Goal: Task Accomplishment & Management: Complete application form

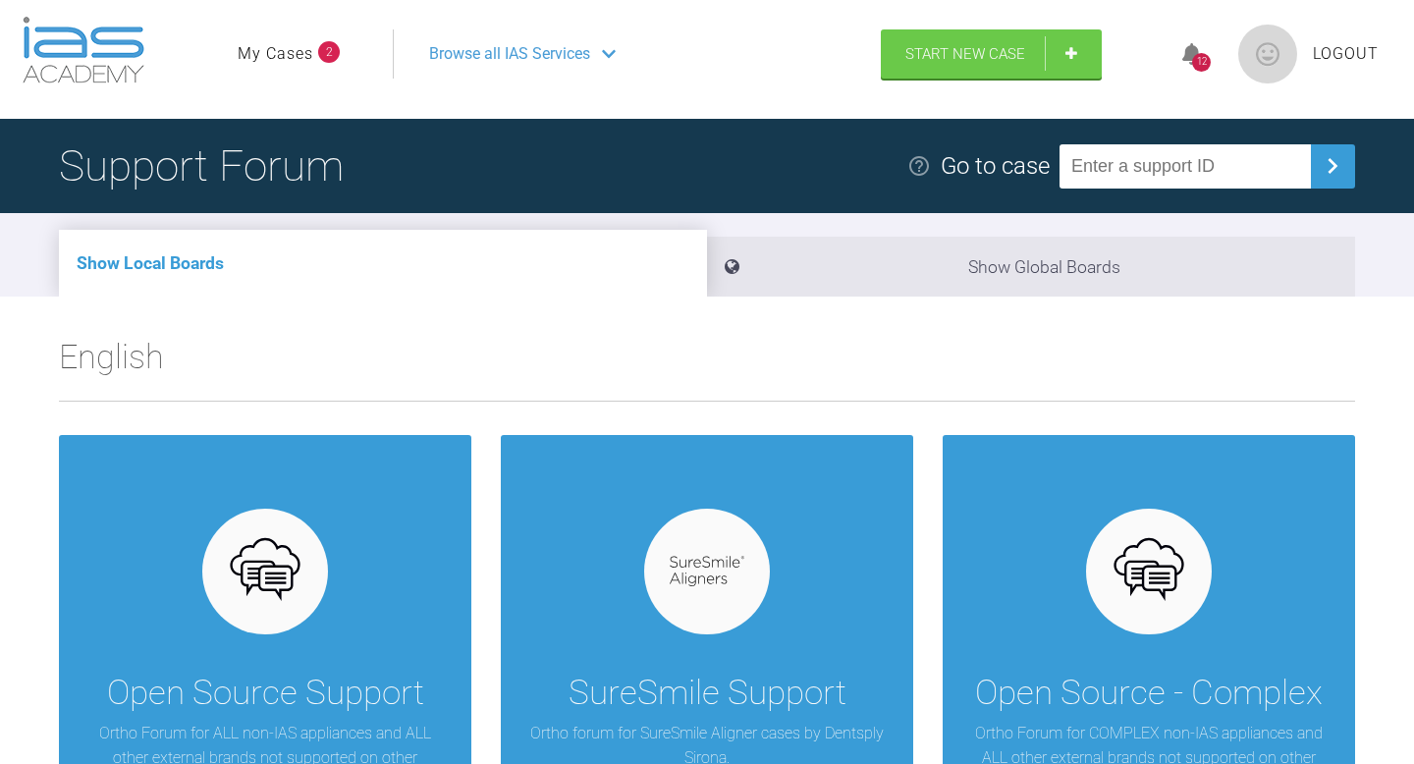
scroll to position [37, 0]
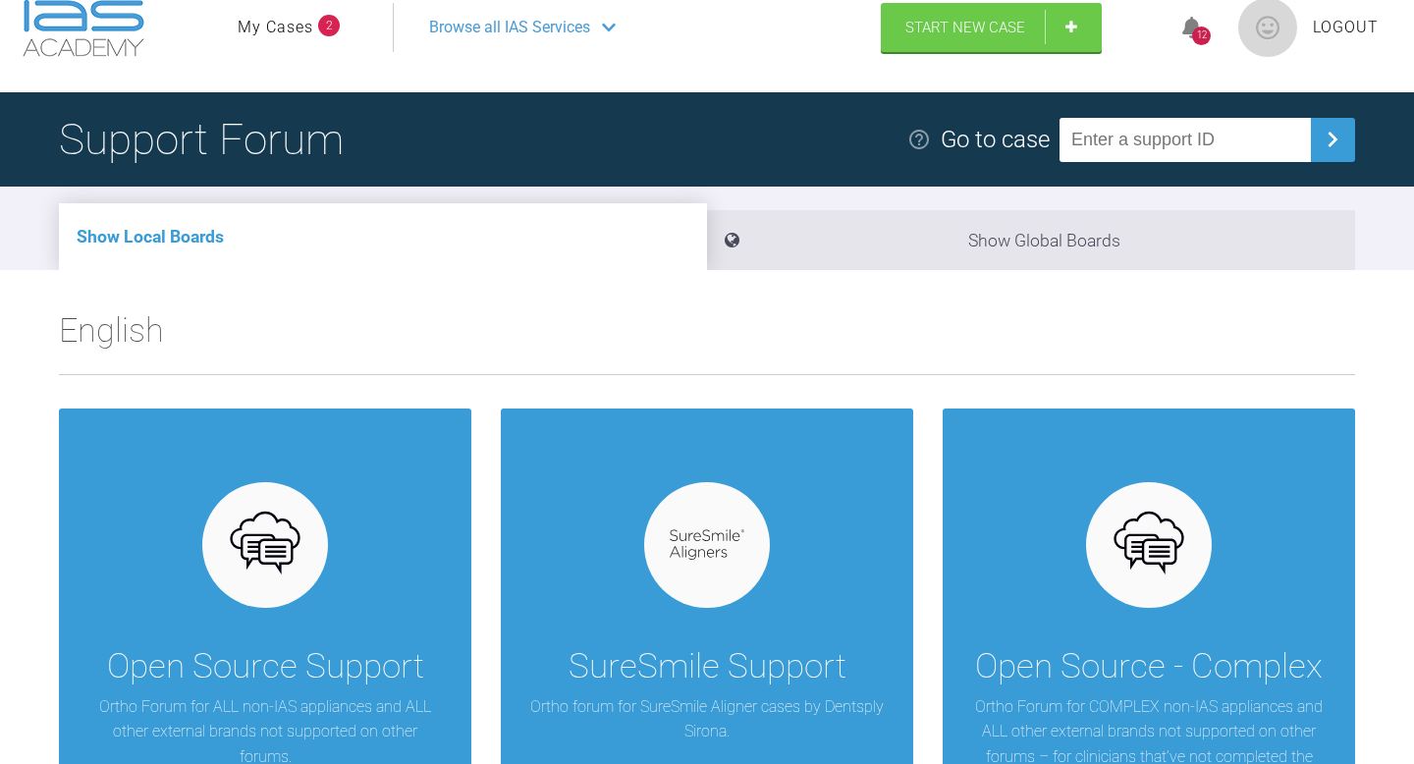
click at [294, 40] on ul "My Cases 2" at bounding box center [315, 27] width 155 height 49
click at [299, 21] on link "My Cases" at bounding box center [276, 28] width 76 height 26
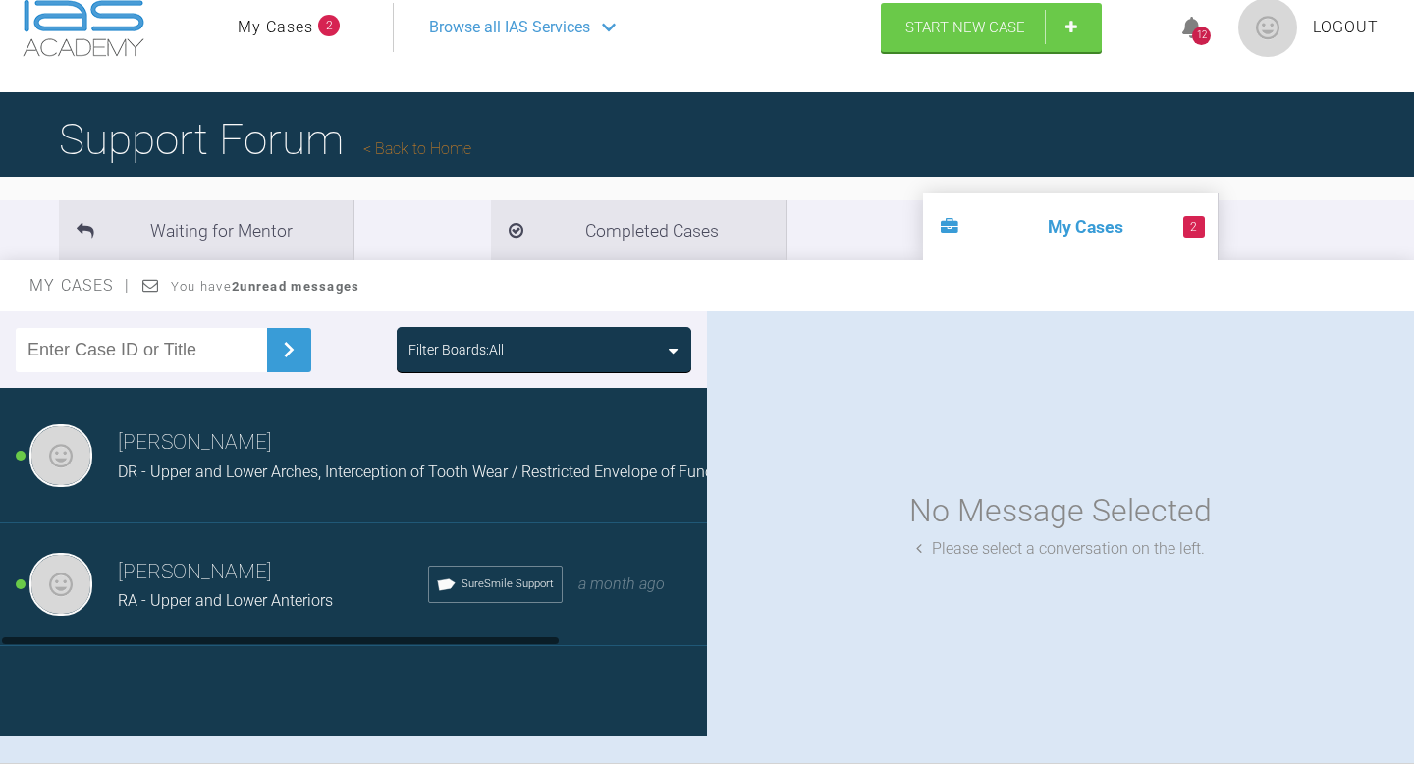
click at [268, 550] on div "[PERSON_NAME] El-[PERSON_NAME] - Upper and Lower Anteriors SureSmile Support a …" at bounding box center [353, 584] width 707 height 123
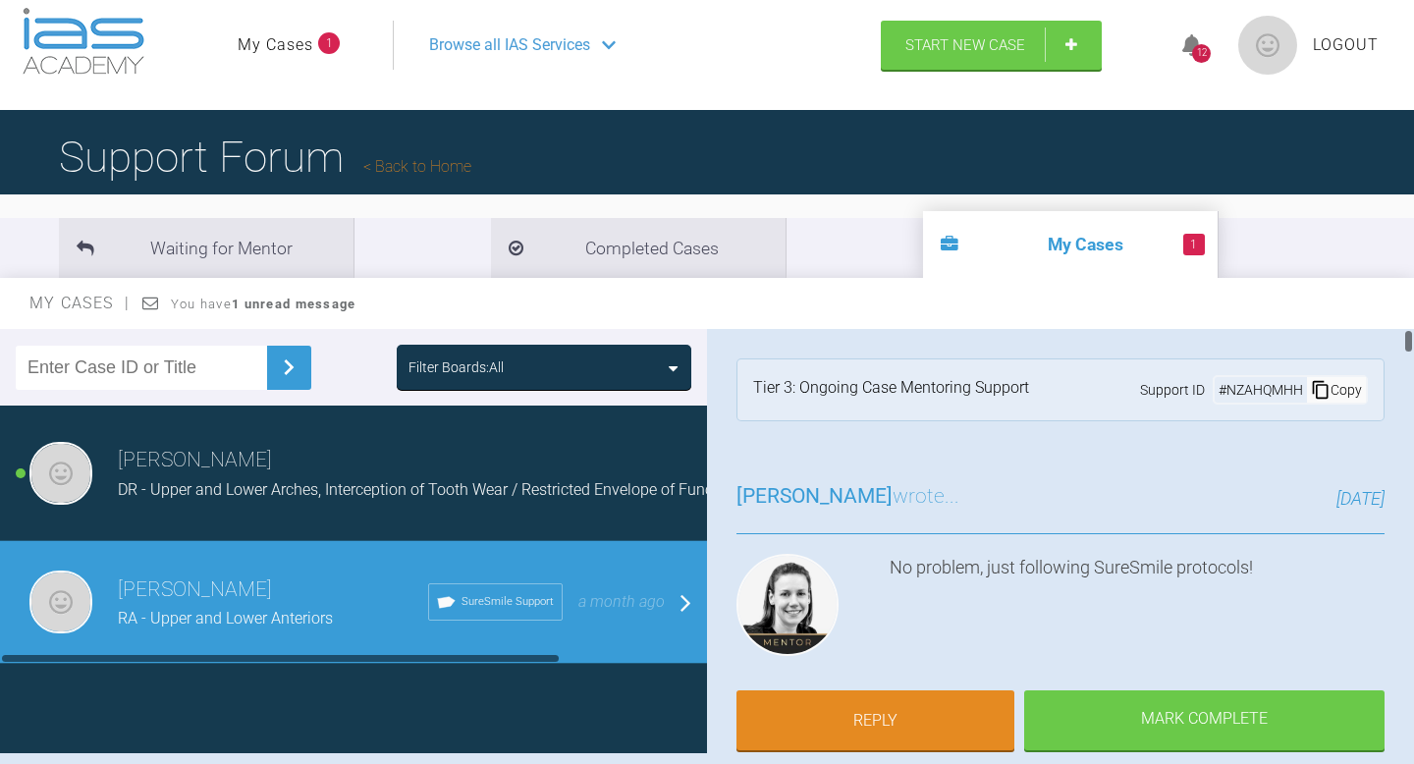
click at [531, 486] on span "DR - Upper and Lower Arches, Interception of Tooth Wear / Restricted Envelope o…" at bounding box center [429, 489] width 622 height 19
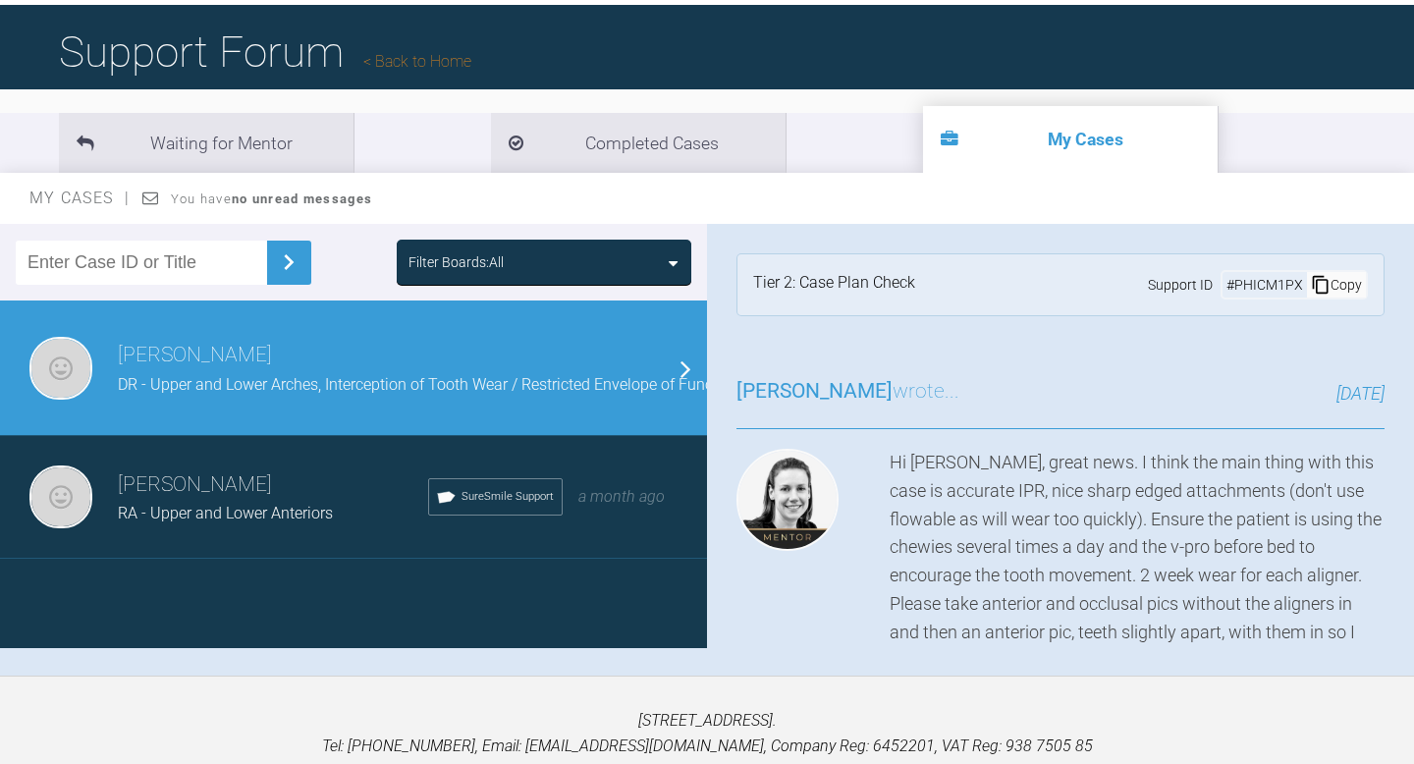
click at [404, 58] on link "Back to Home" at bounding box center [417, 61] width 108 height 19
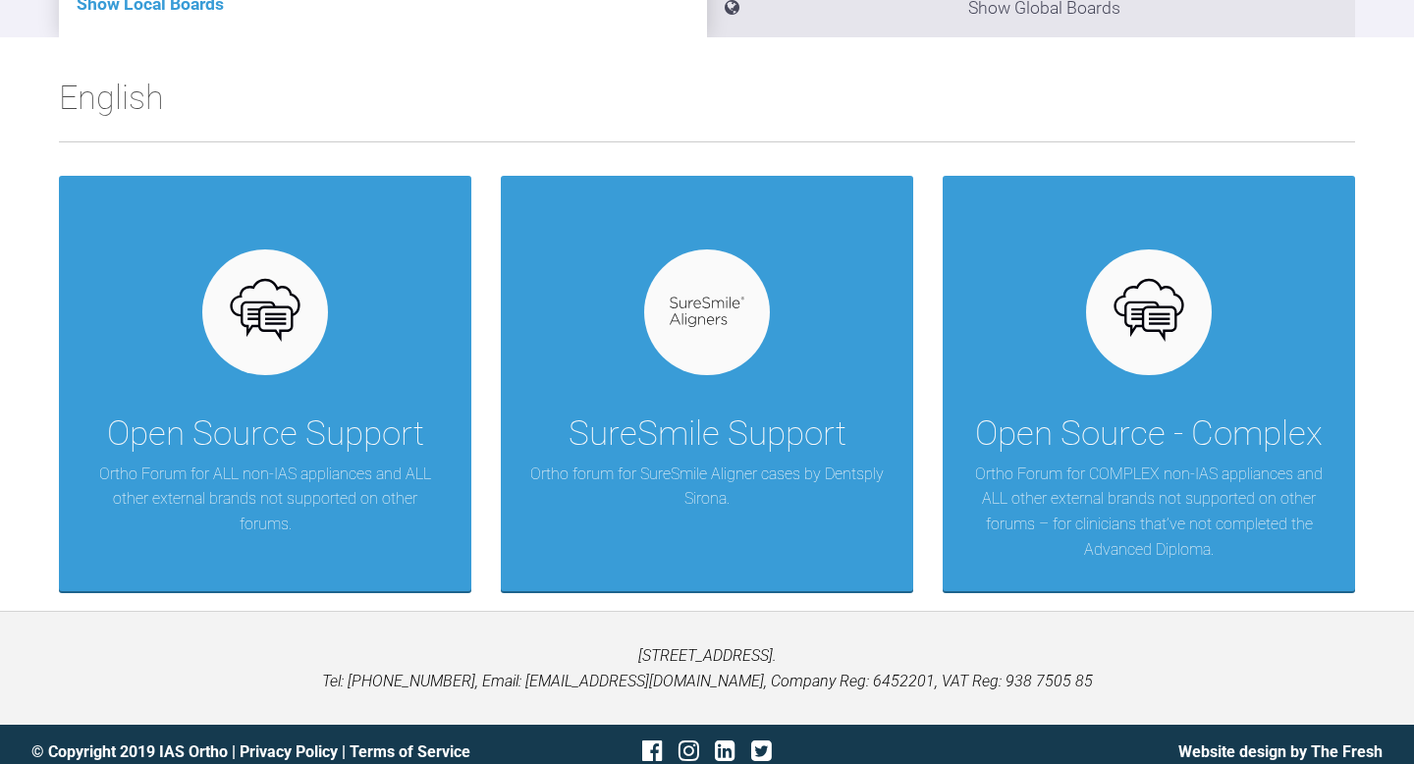
scroll to position [285, 0]
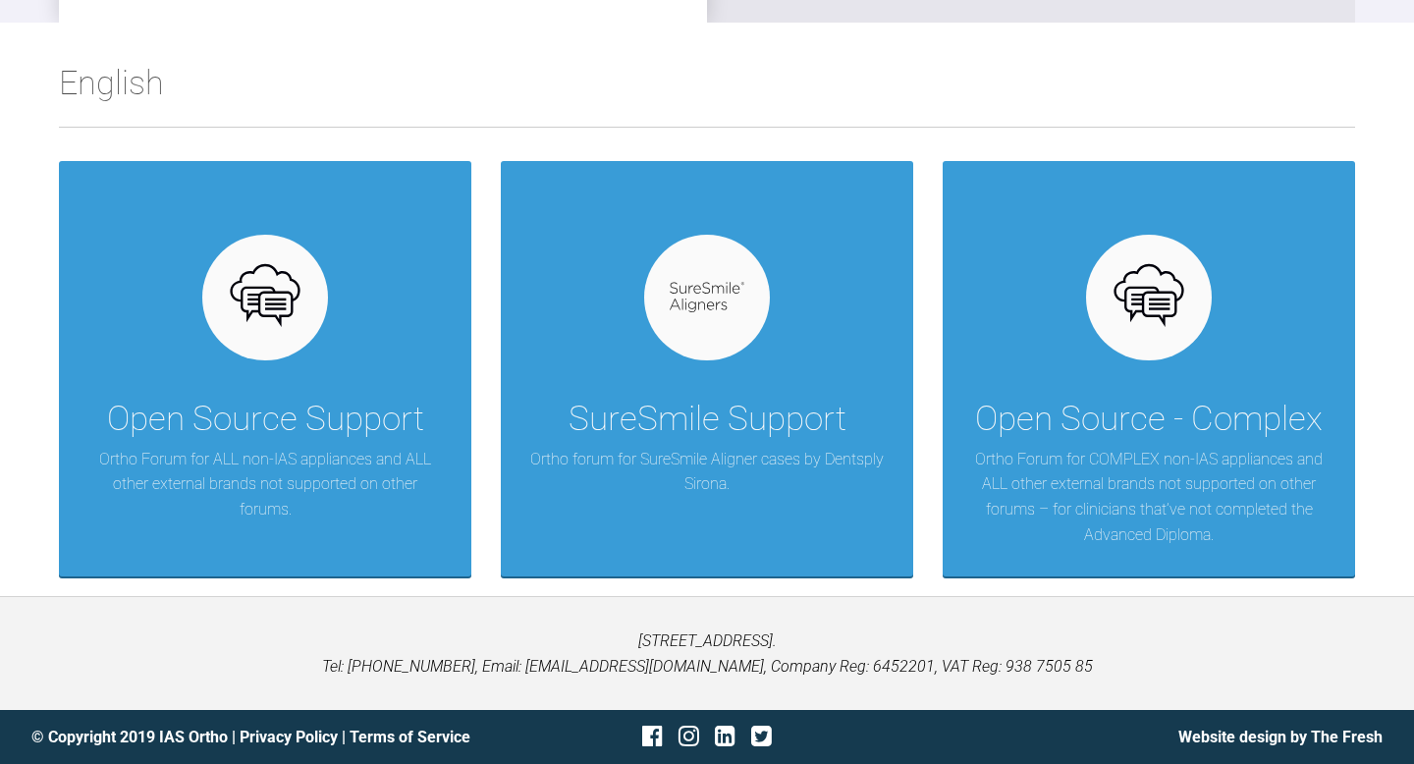
click at [644, 256] on div "SureSmile Support Ortho forum for SureSmile Aligner cases by Dentsply Sirona." at bounding box center [707, 368] width 412 height 415
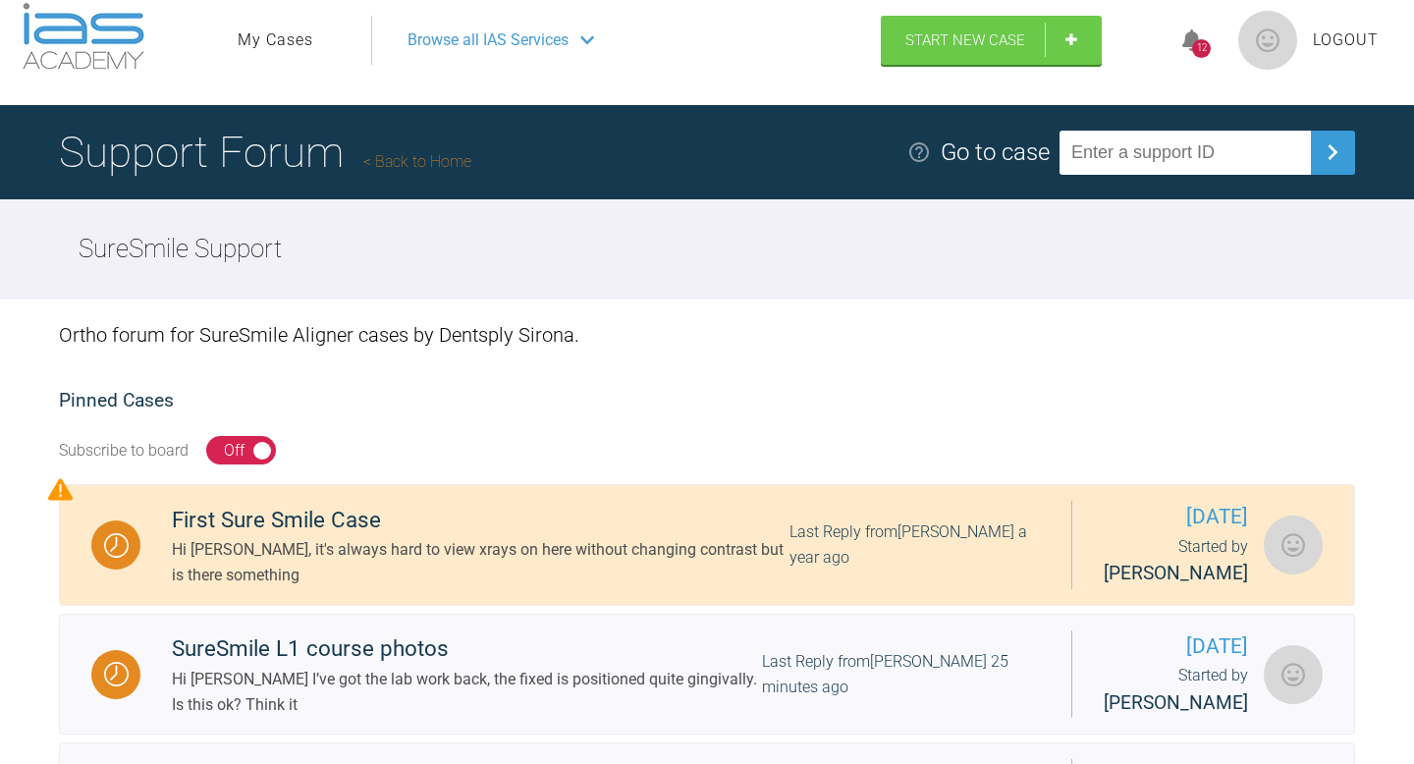
scroll to position [27, 0]
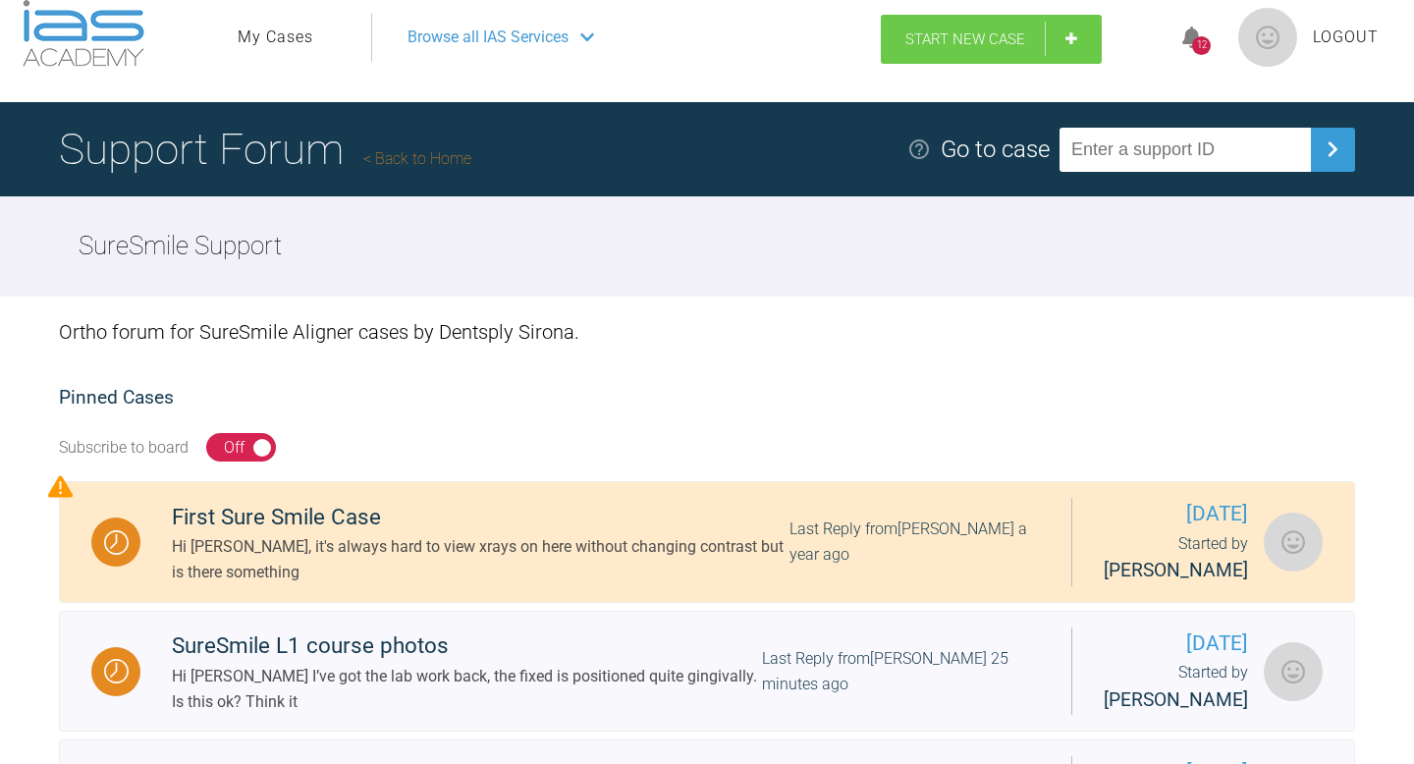
click at [1049, 39] on link "Start New Case" at bounding box center [991, 39] width 221 height 49
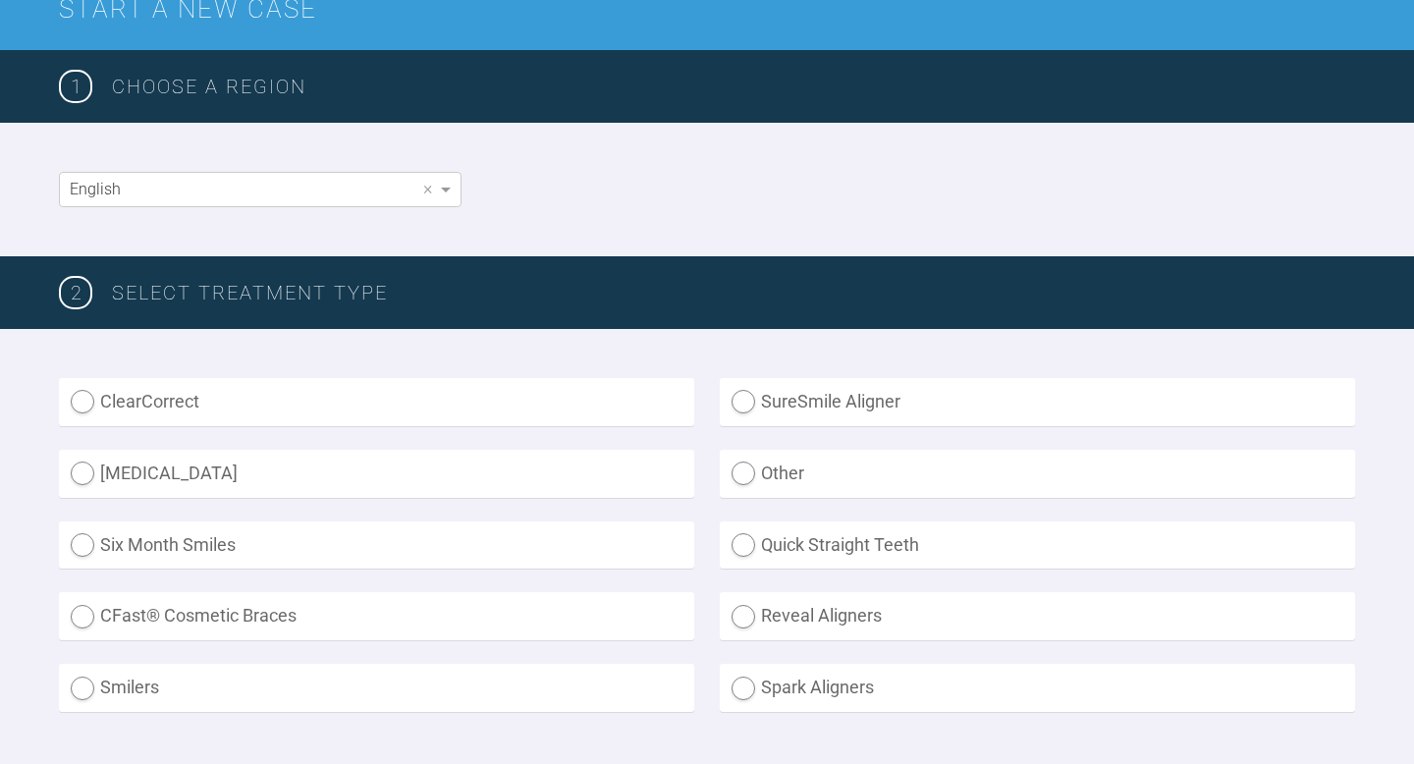
scroll to position [431, 0]
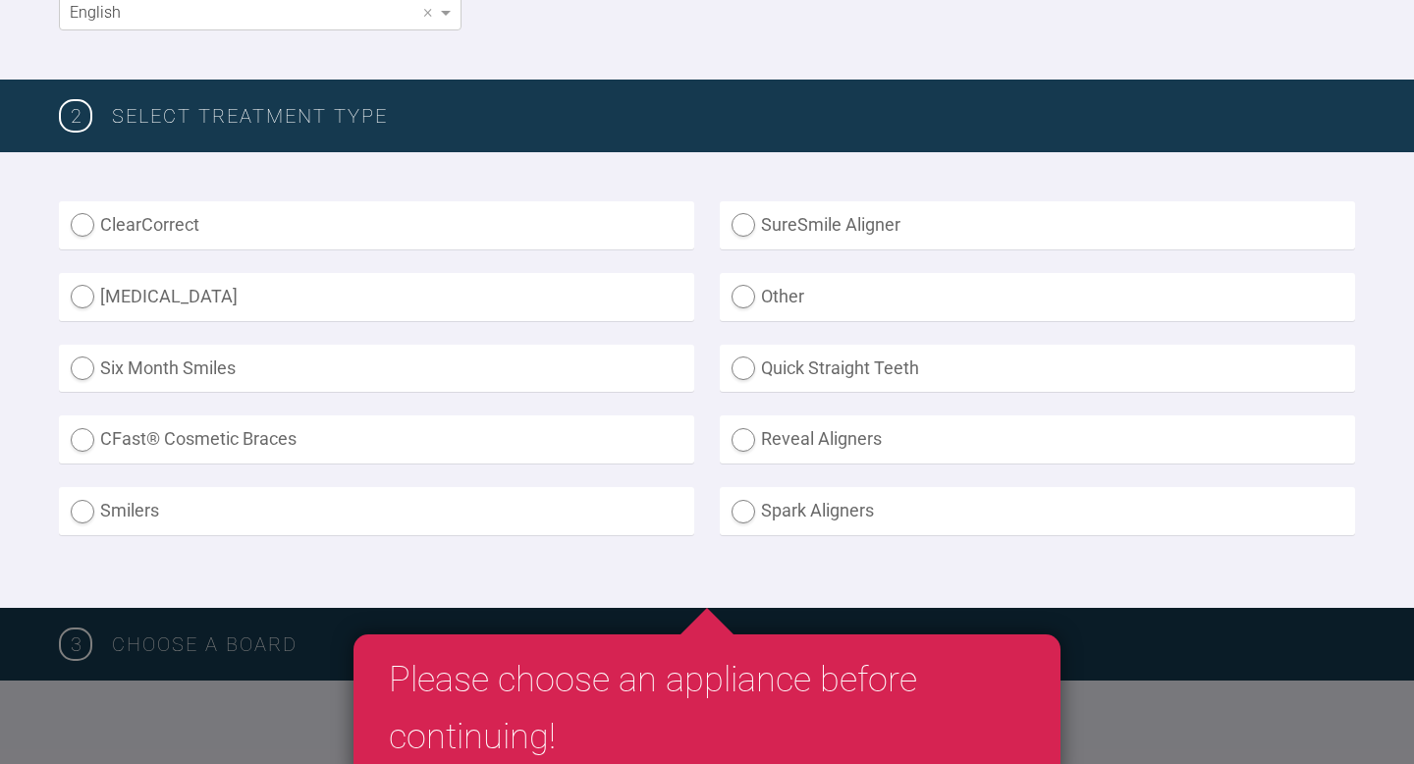
click at [784, 236] on label "SureSmile Aligner" at bounding box center [1037, 225] width 635 height 48
radio Aligner "true"
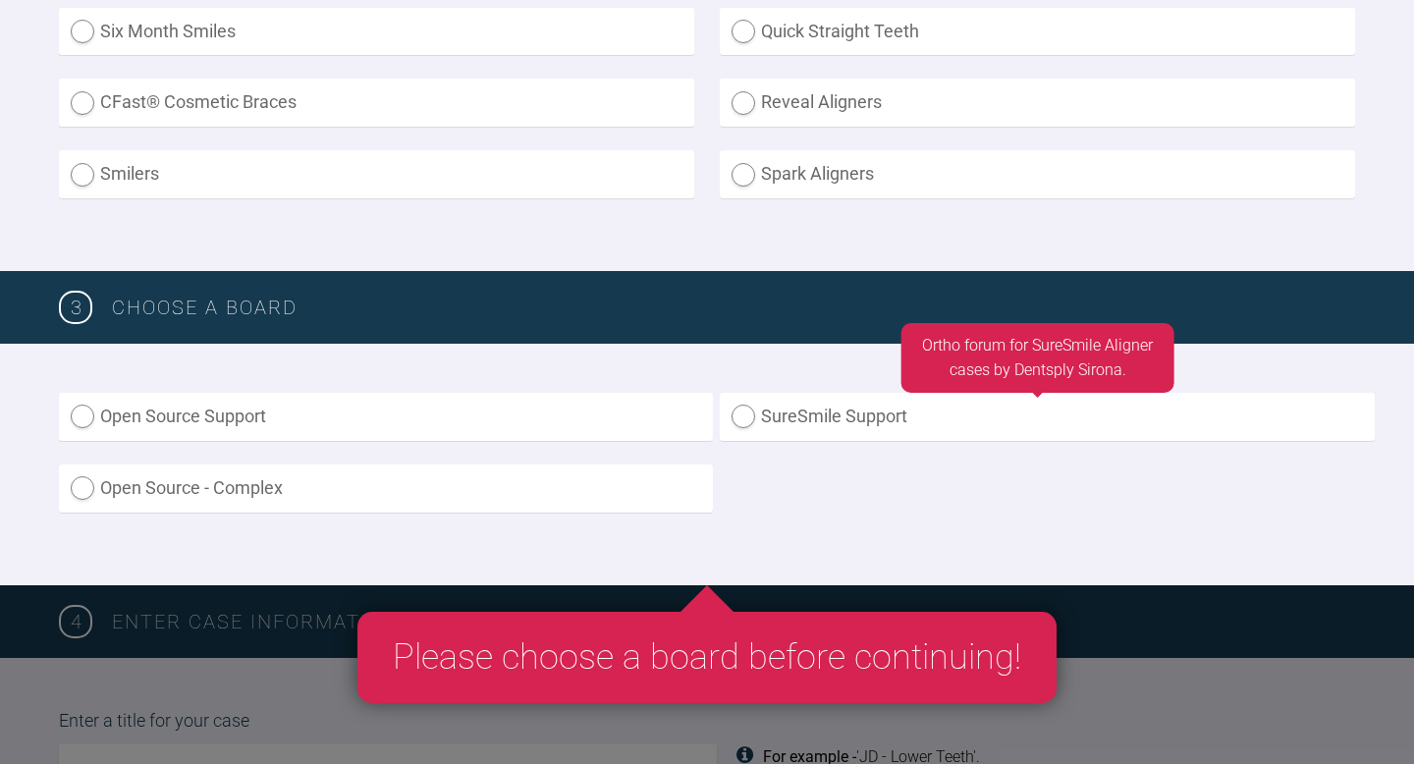
click at [815, 401] on label "SureSmile Support" at bounding box center [1047, 417] width 654 height 48
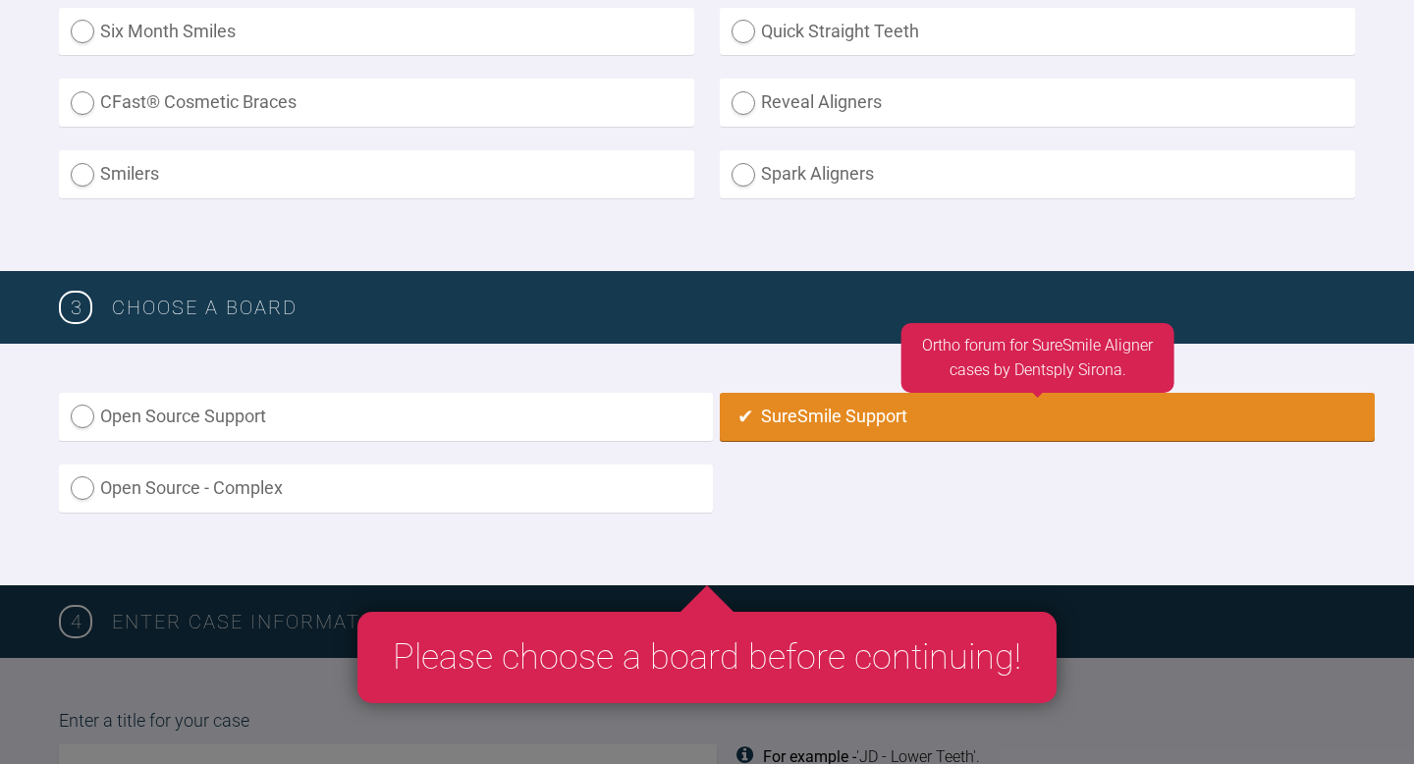
radio input "true"
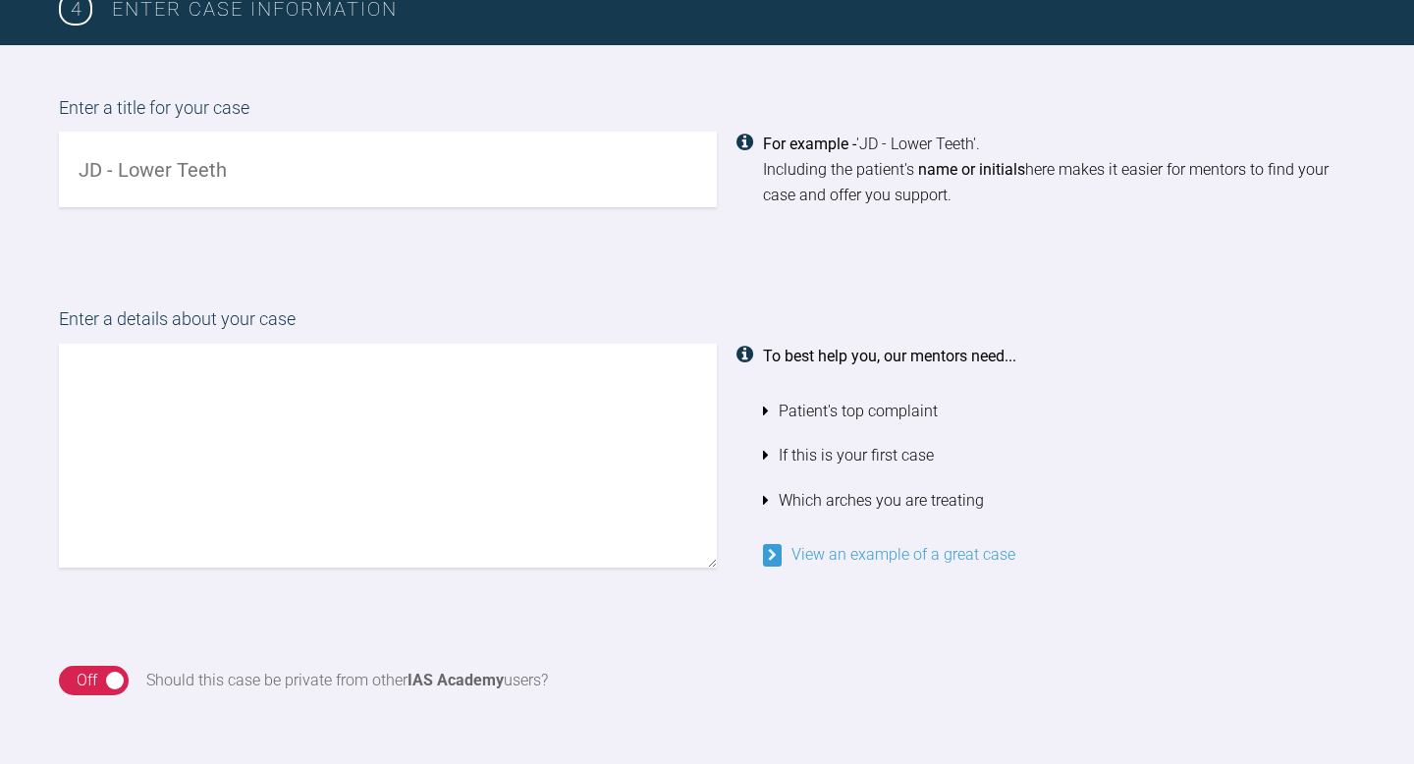
scroll to position [1681, 0]
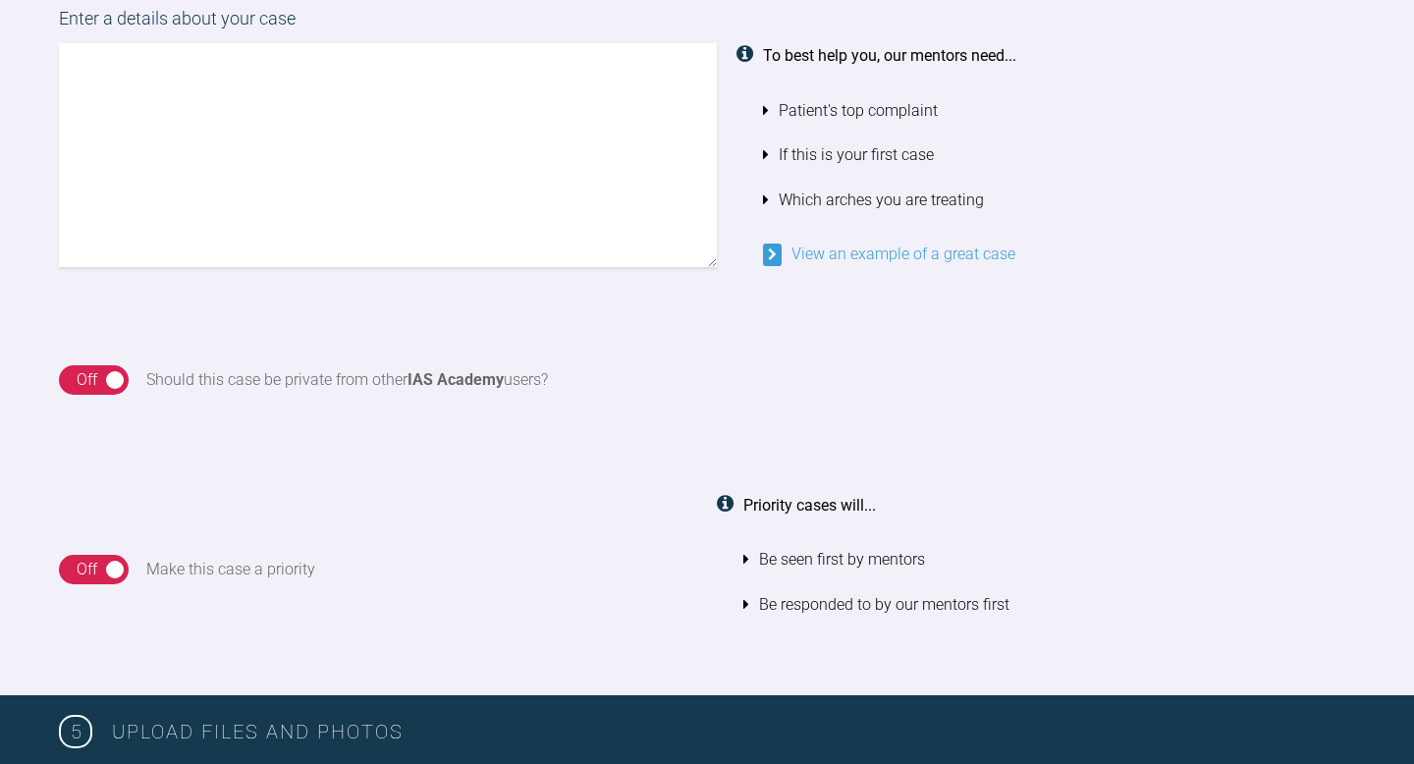
click at [111, 381] on div "On Off" at bounding box center [94, 379] width 70 height 29
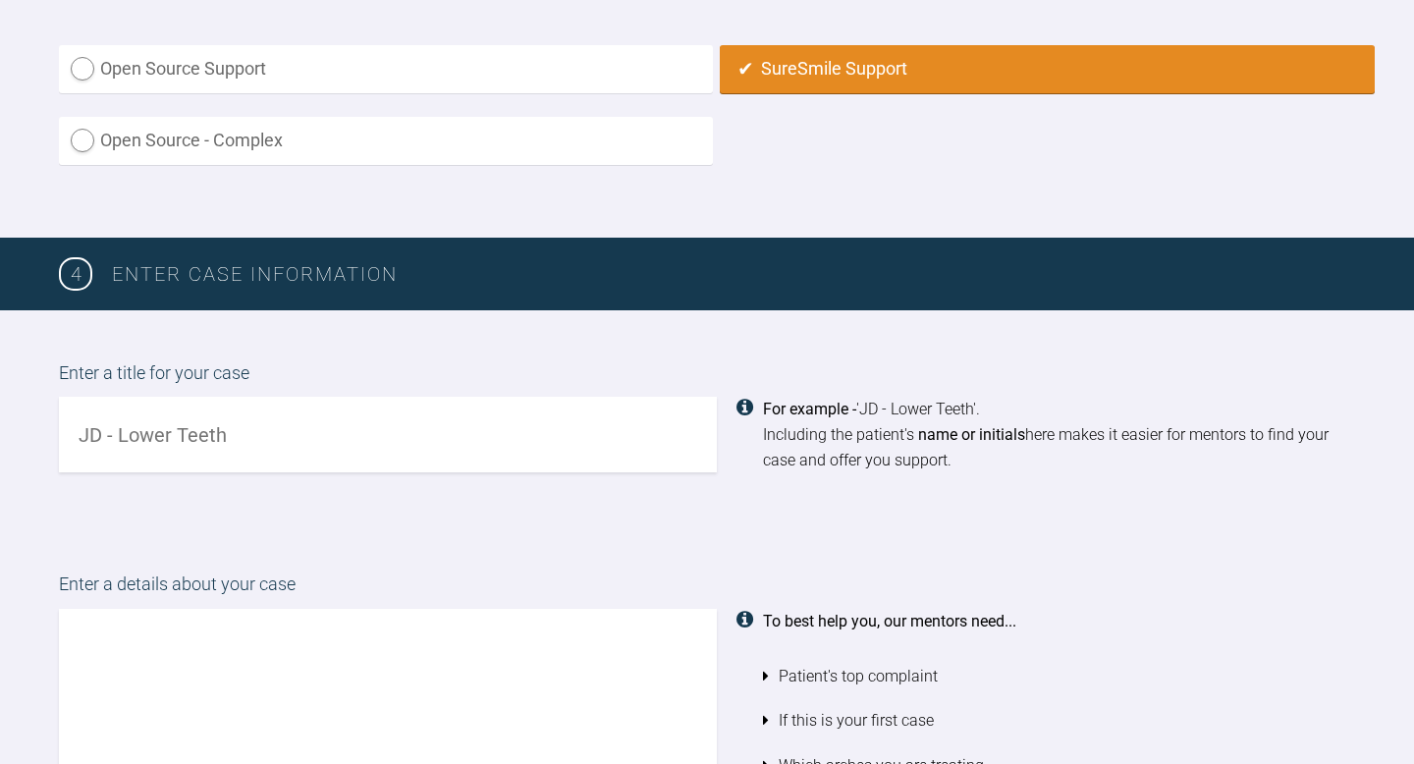
scroll to position [1118, 0]
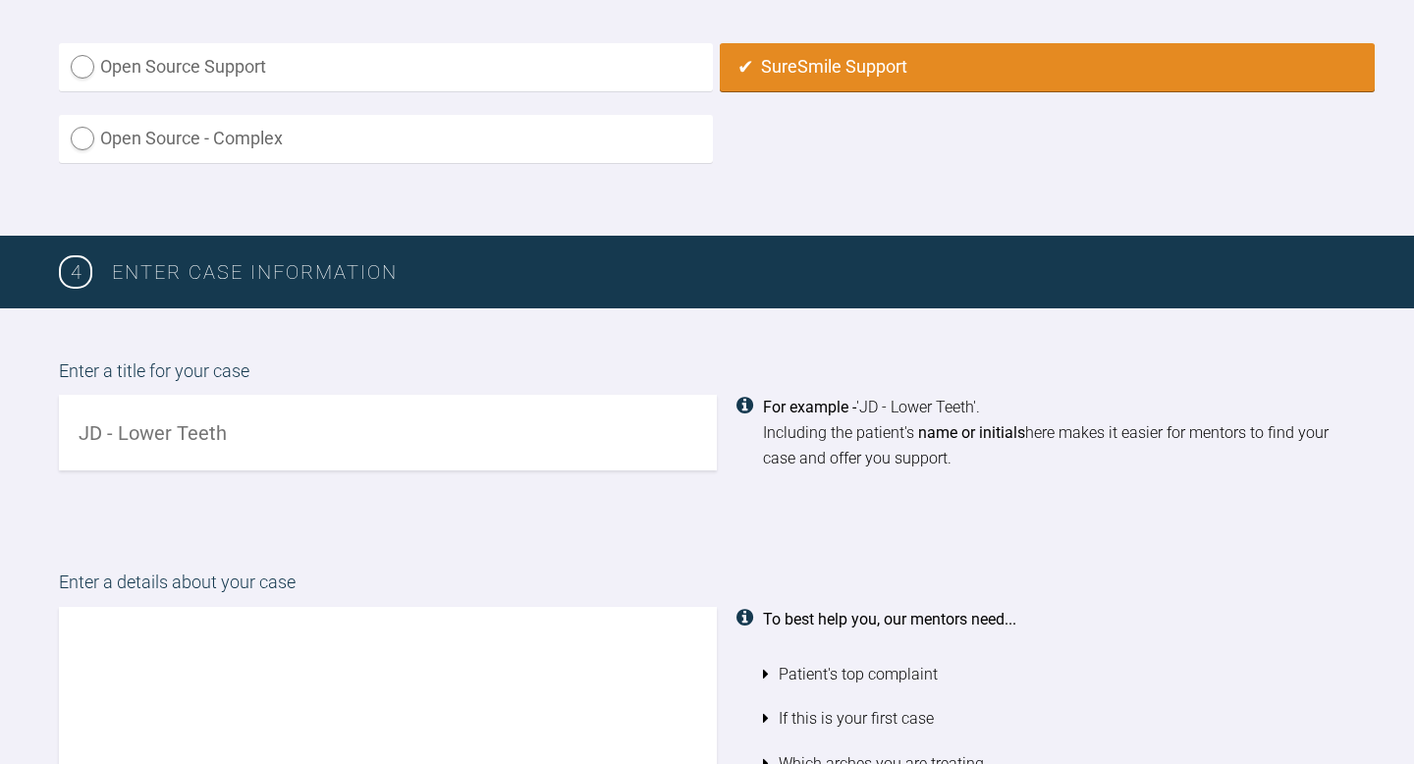
click at [249, 454] on input "text" at bounding box center [388, 433] width 658 height 76
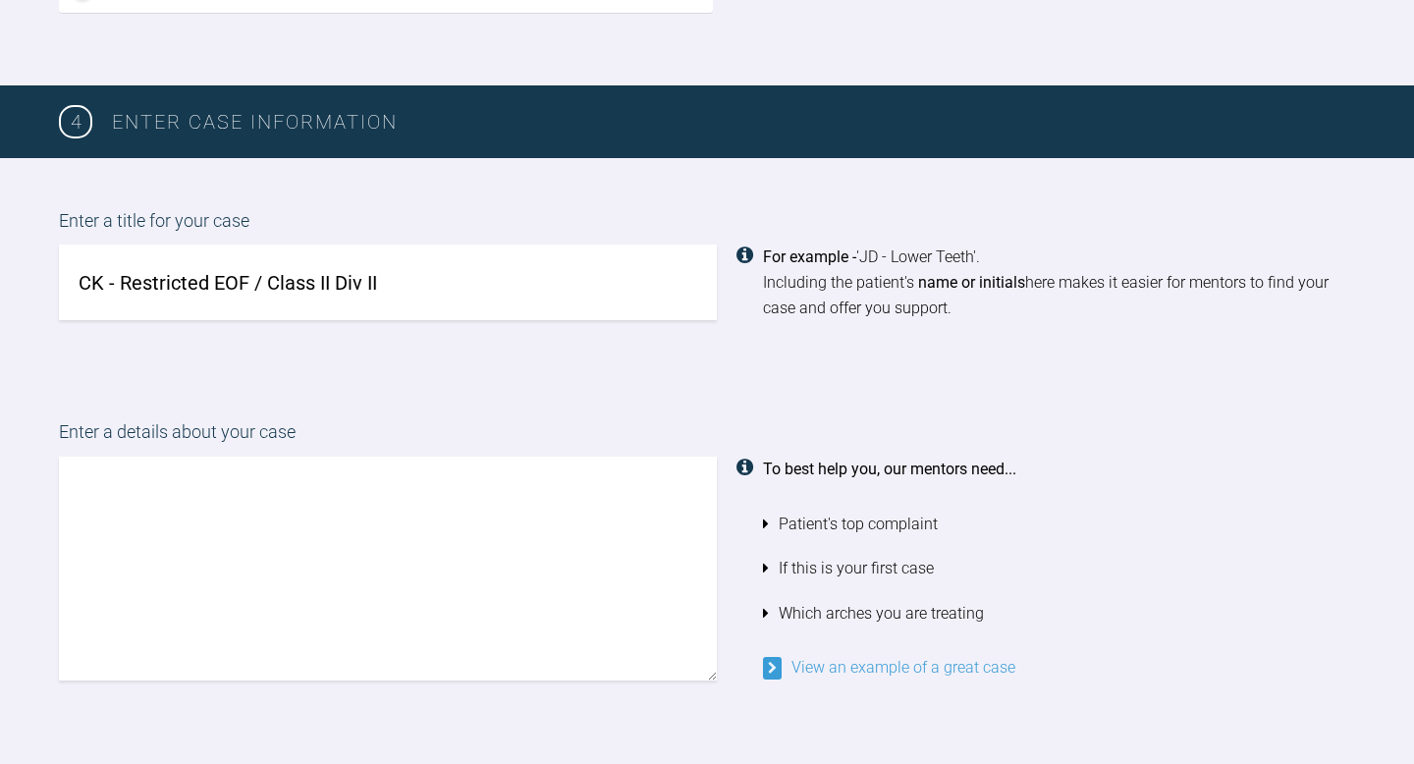
scroll to position [1270, 0]
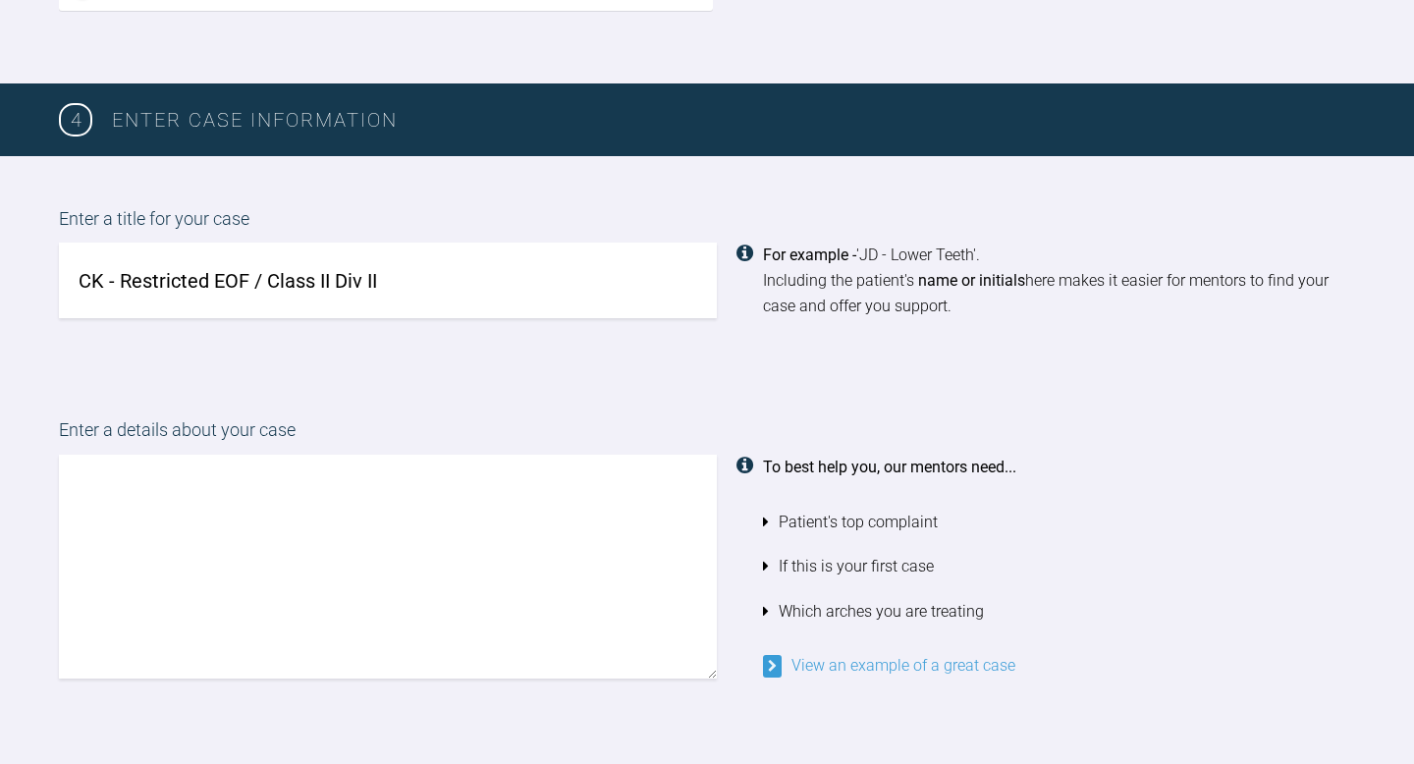
type input "CK - Restricted EOF / Class II Div II"
click at [247, 555] on textarea at bounding box center [388, 567] width 658 height 224
type textarea "P"
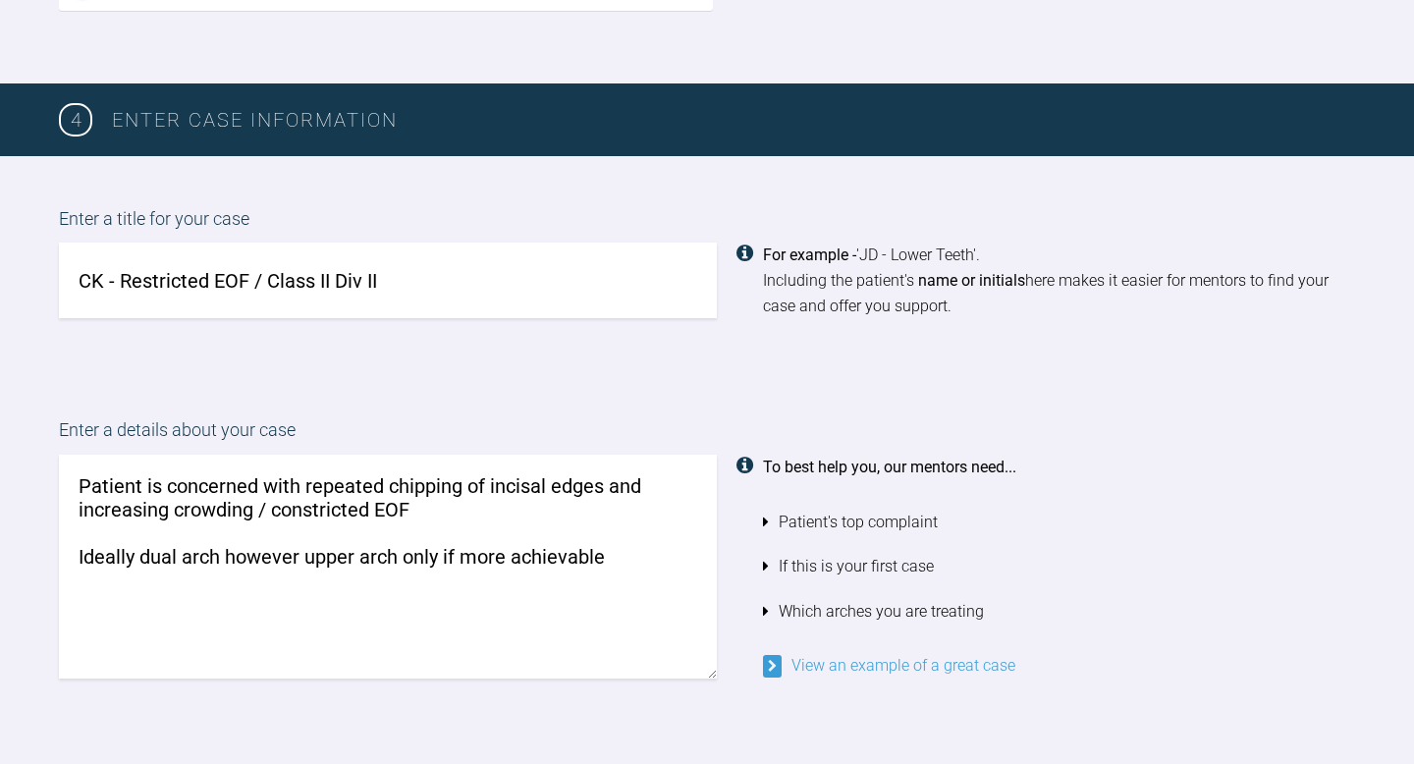
click at [422, 515] on textarea "Patient is concerned with repeated chipping of incisal edges and increasing cro…" at bounding box center [388, 567] width 658 height 224
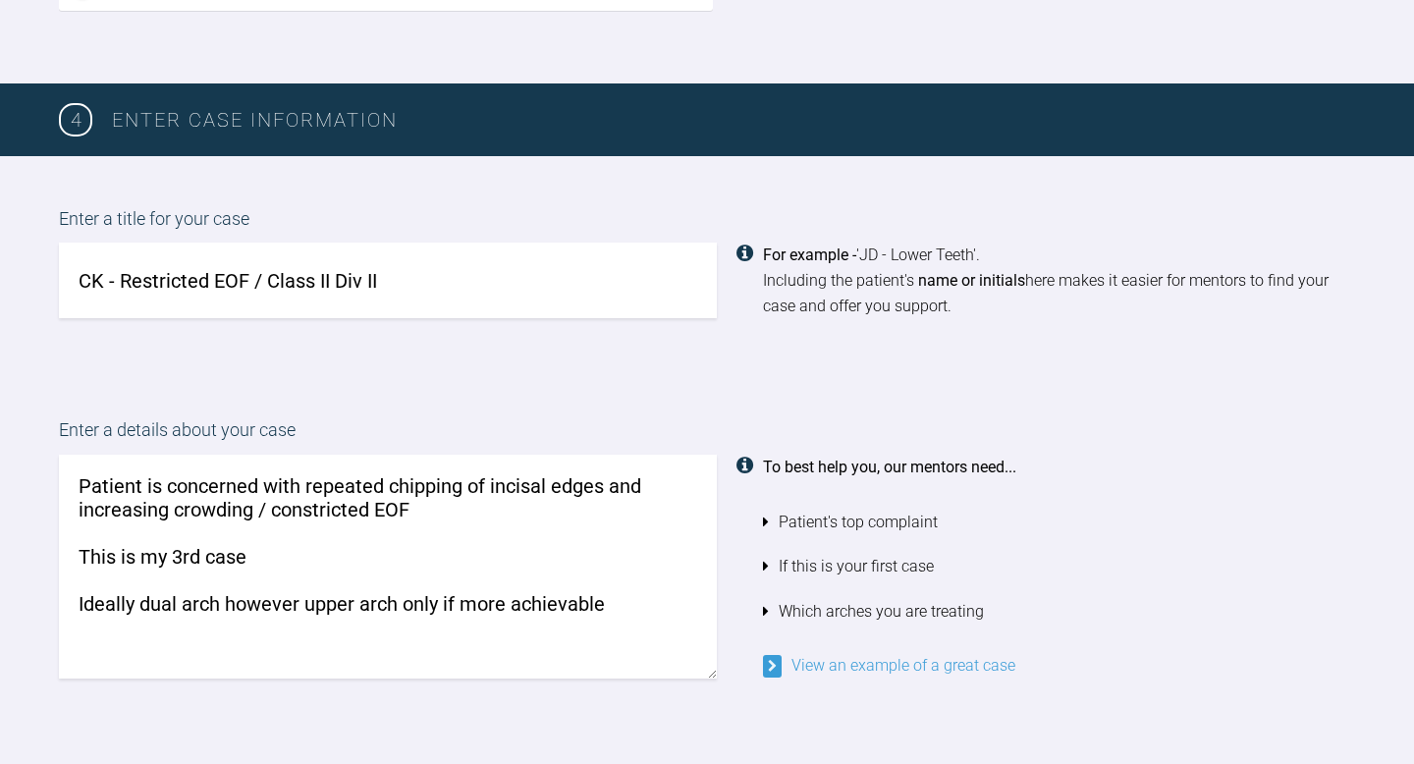
click at [605, 591] on textarea "Patient is concerned with repeated chipping of incisal edges and increasing cro…" at bounding box center [388, 567] width 658 height 224
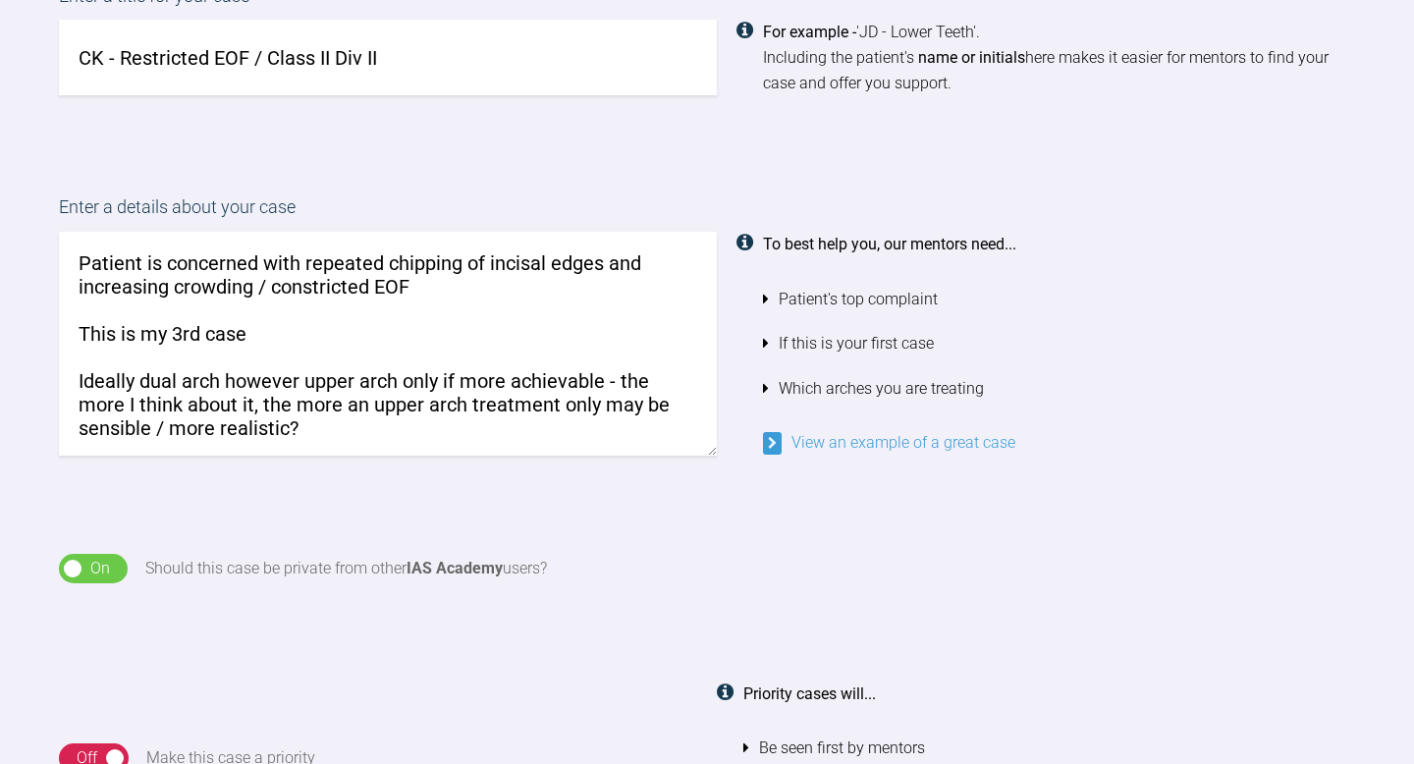
scroll to position [1495, 0]
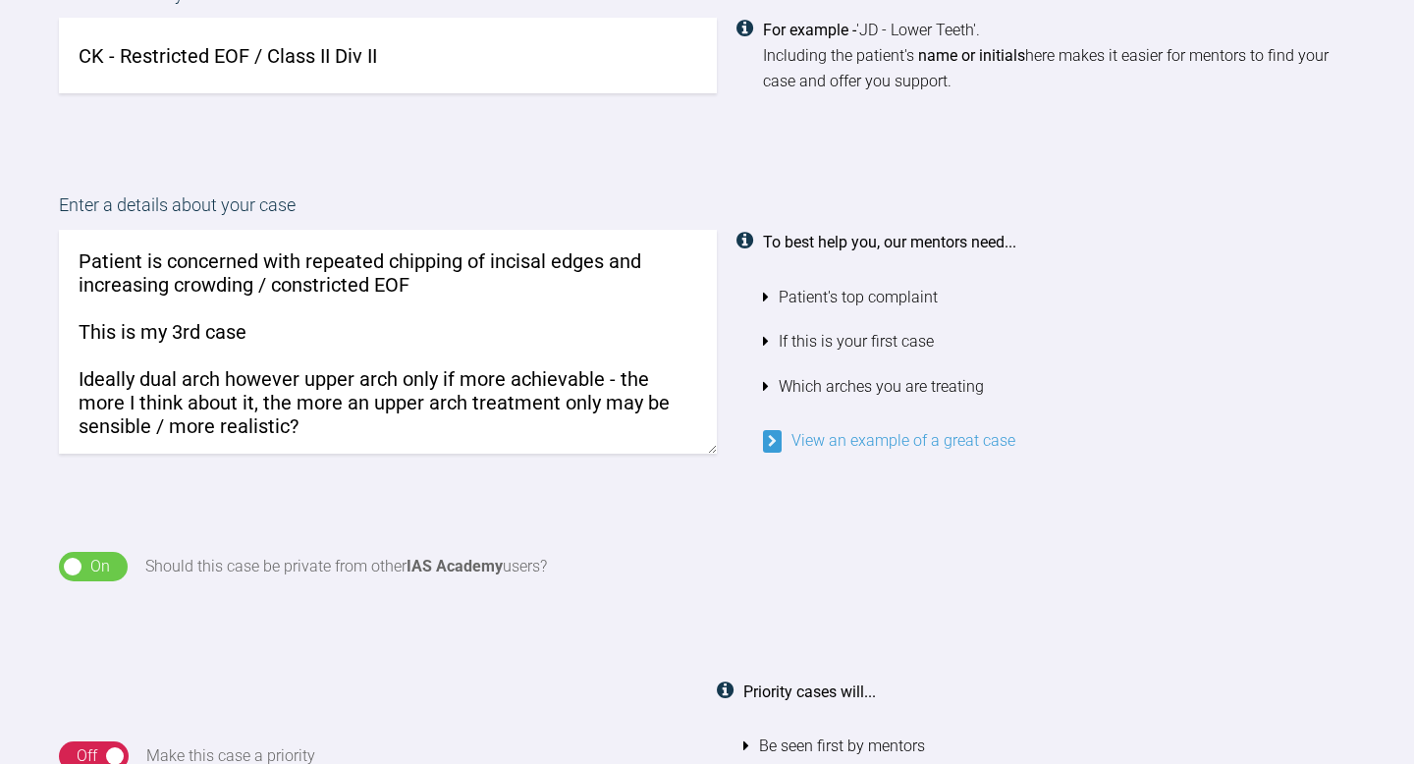
click at [223, 379] on textarea "Patient is concerned with repeated chipping of incisal edges and increasing cro…" at bounding box center [388, 342] width 658 height 224
click at [341, 393] on textarea "Patient is concerned with repeated chipping of incisal edges and increasing cro…" at bounding box center [388, 342] width 658 height 224
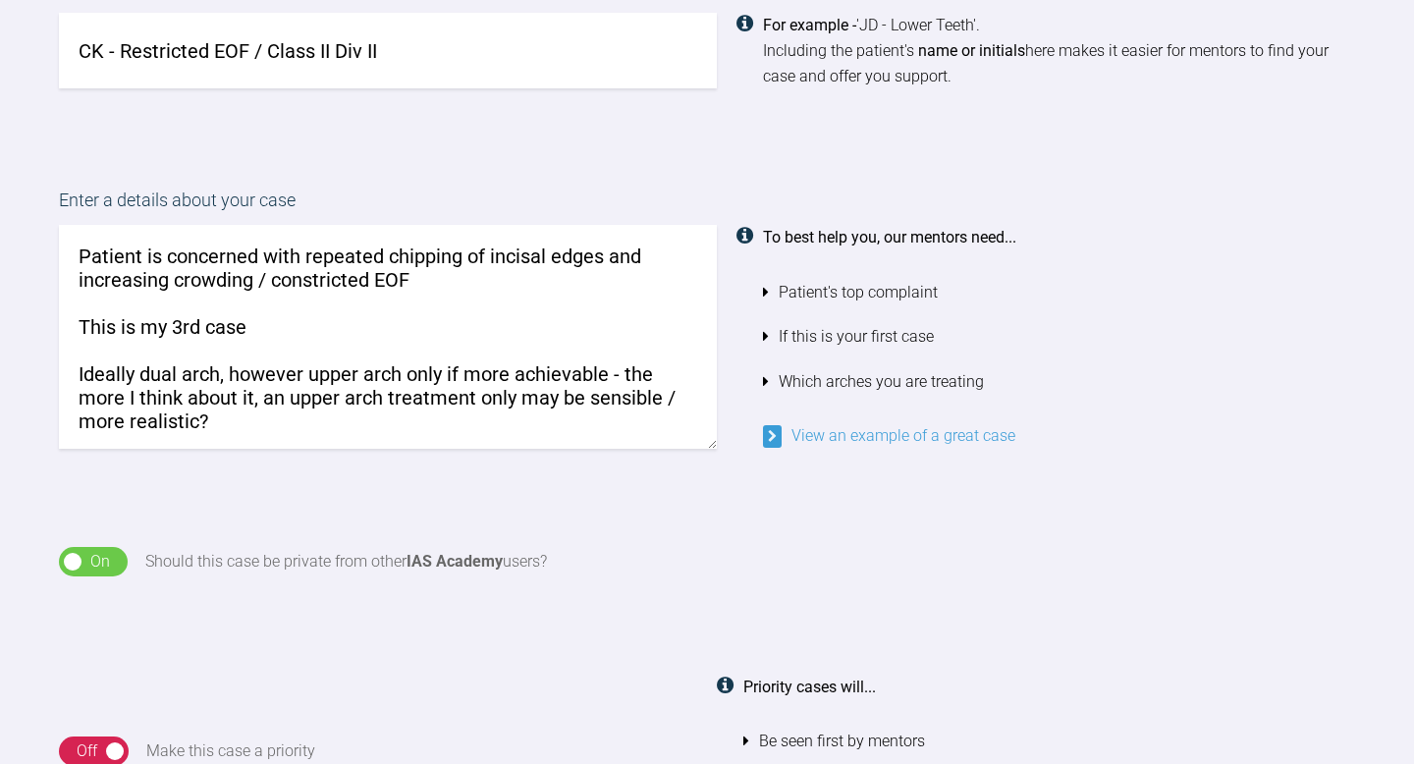
click at [352, 433] on textarea "Patient is concerned with repeated chipping of incisal edges and increasing cro…" at bounding box center [388, 337] width 658 height 224
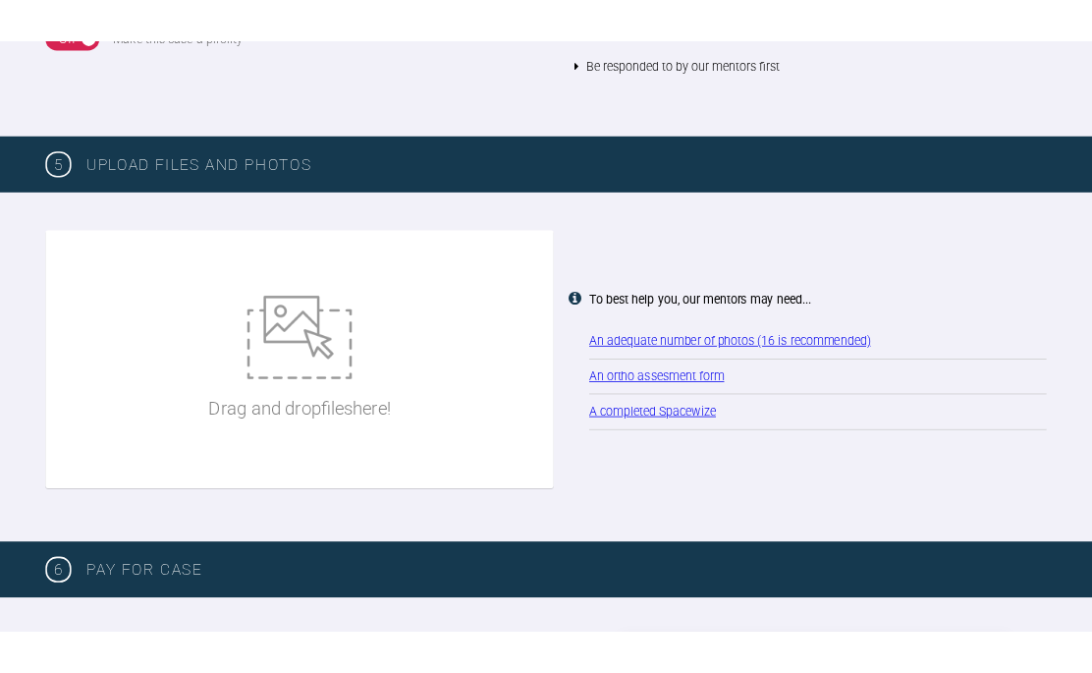
scroll to position [2282, 0]
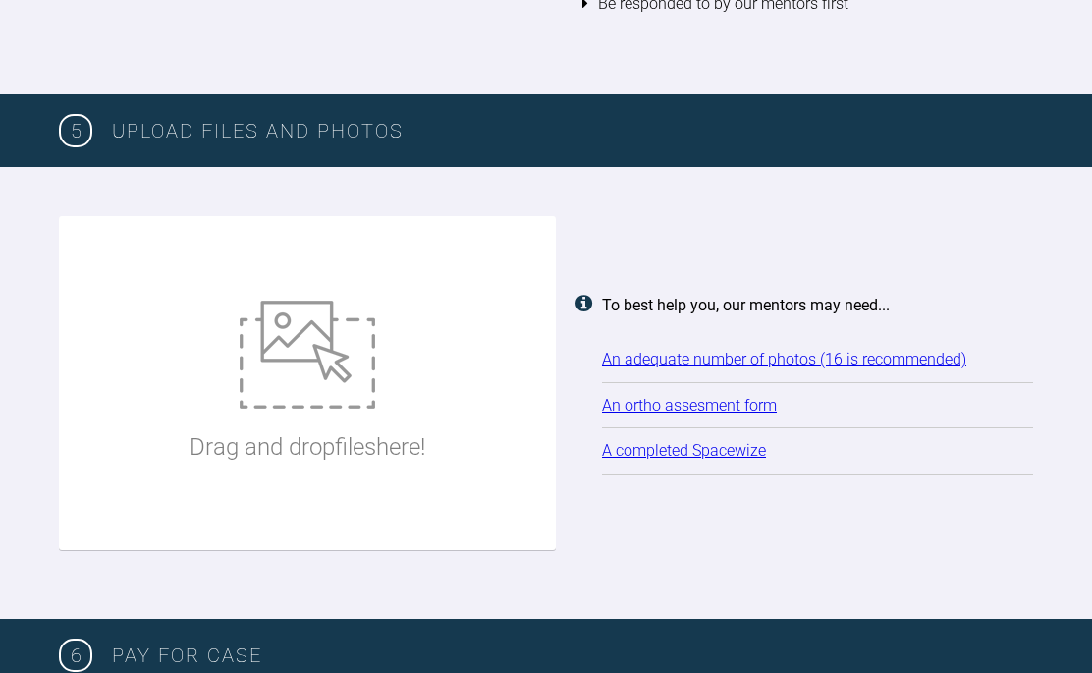
type textarea "Patient is concerned with repeated chipping of incisal edges and increasing cro…"
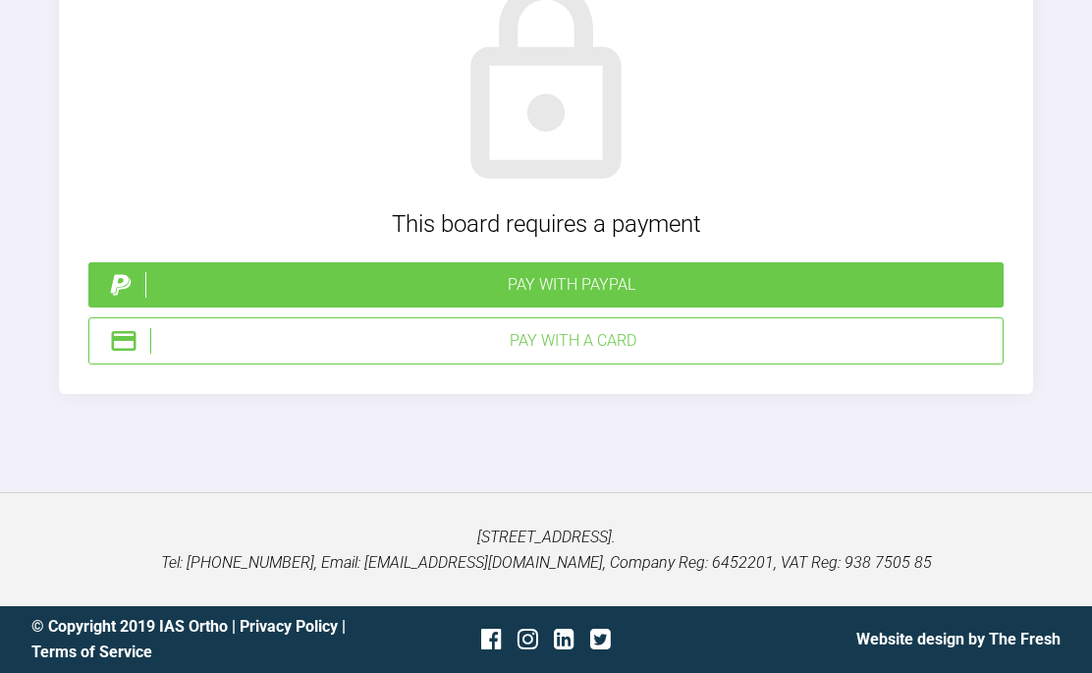
scroll to position [6612, 0]
click at [411, 354] on div "Pay with a Card" at bounding box center [572, 341] width 845 height 26
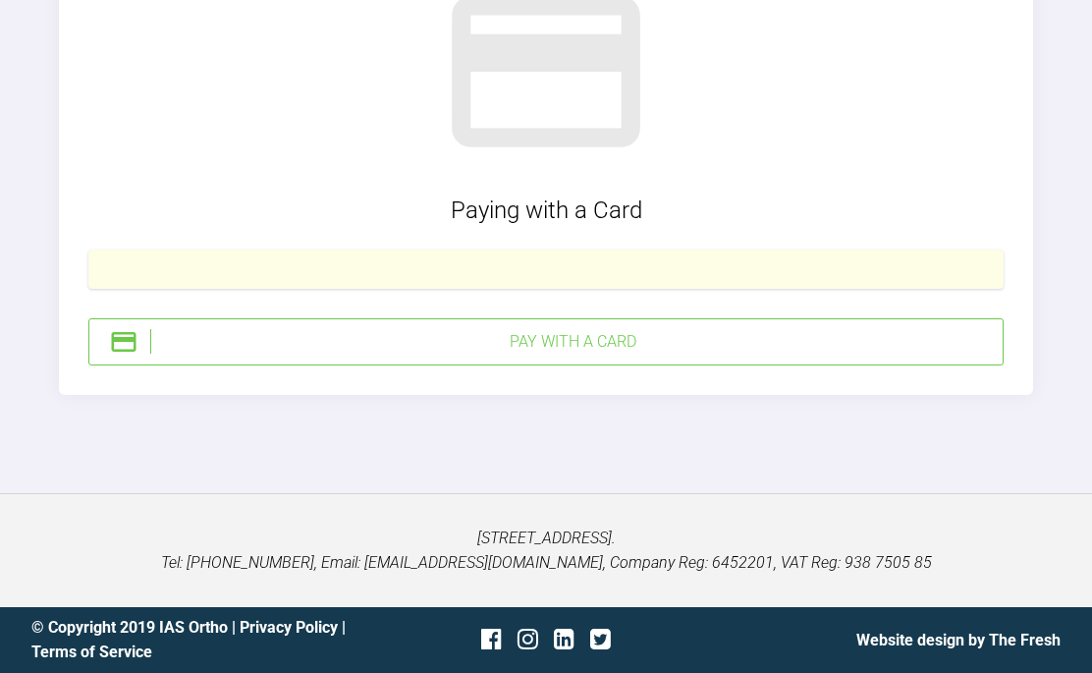
click at [877, 365] on div "Pay with a Card" at bounding box center [545, 341] width 915 height 47
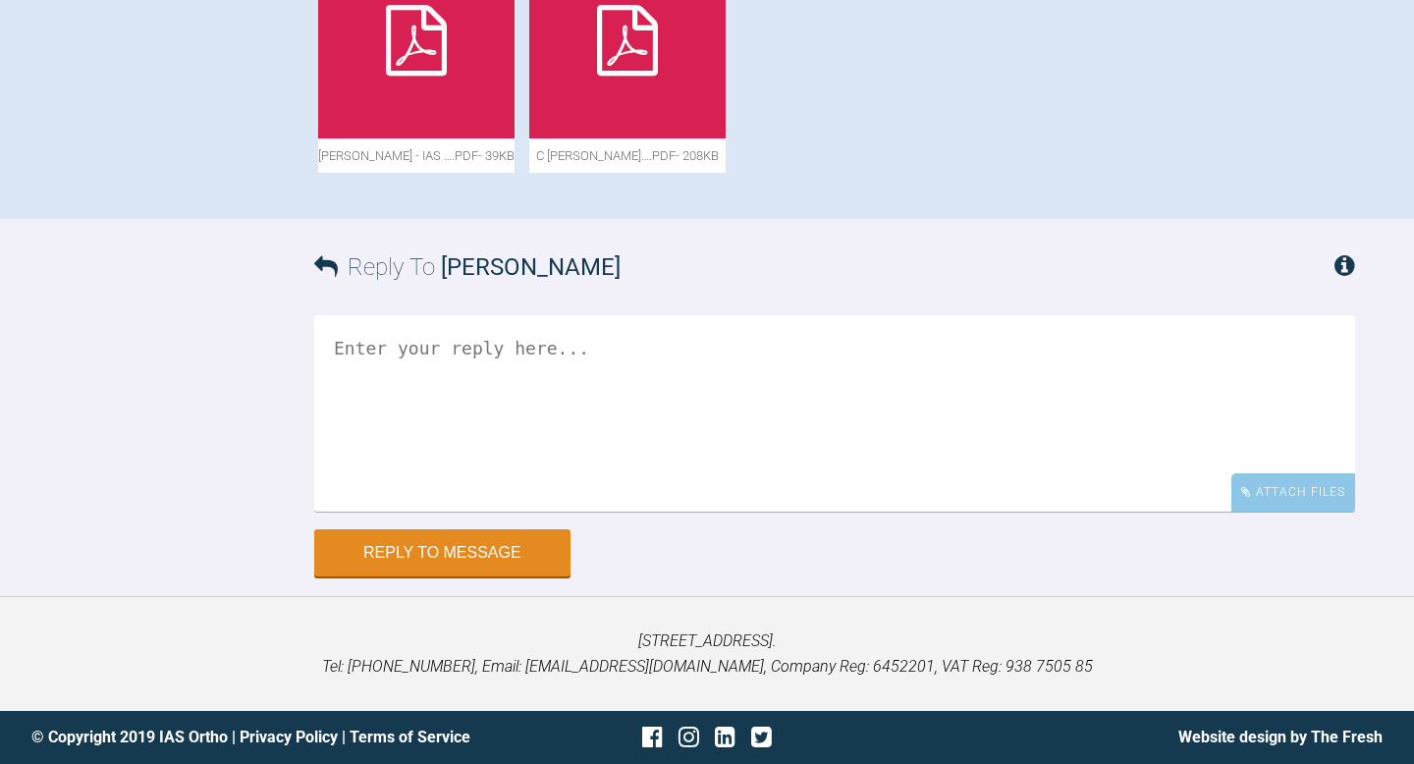
scroll to position [1245, 0]
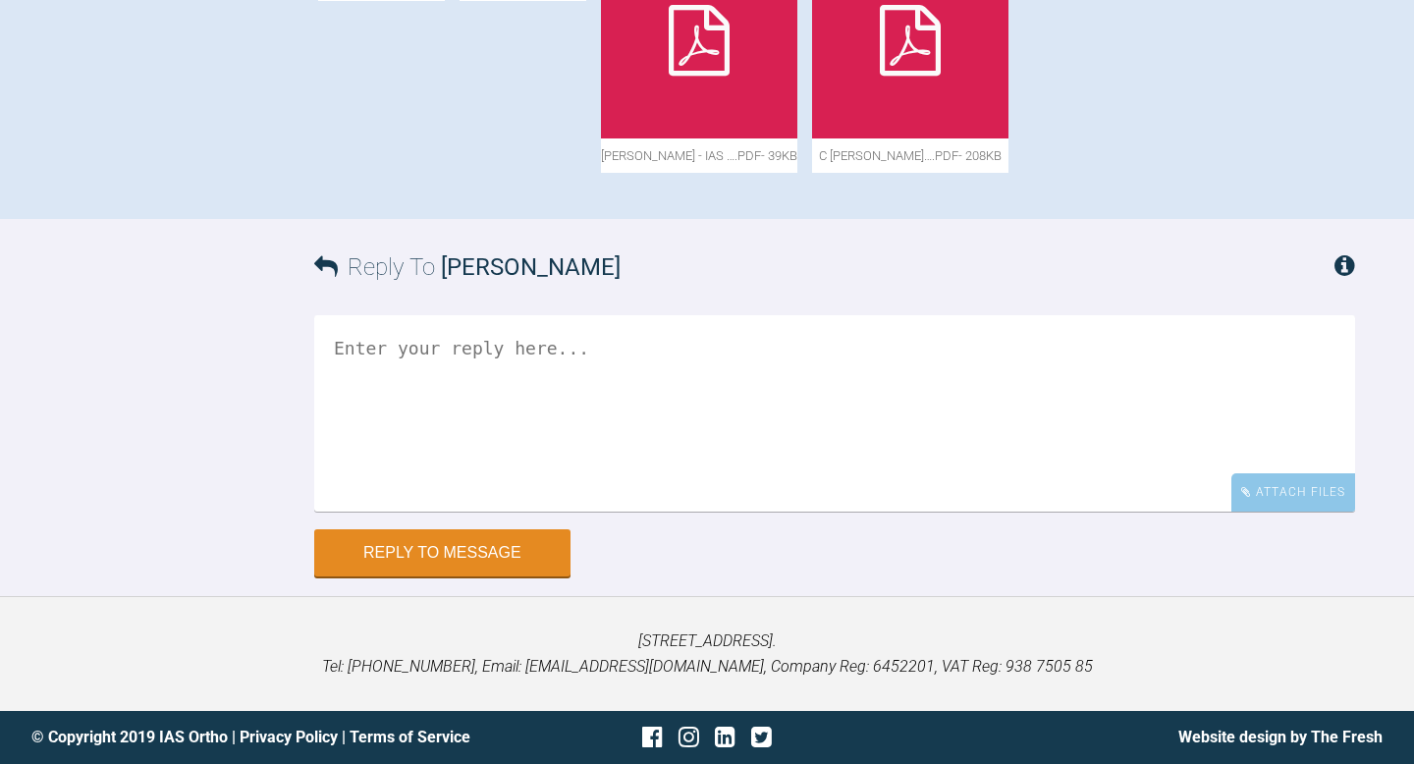
click at [880, 76] on icon at bounding box center [910, 40] width 61 height 71
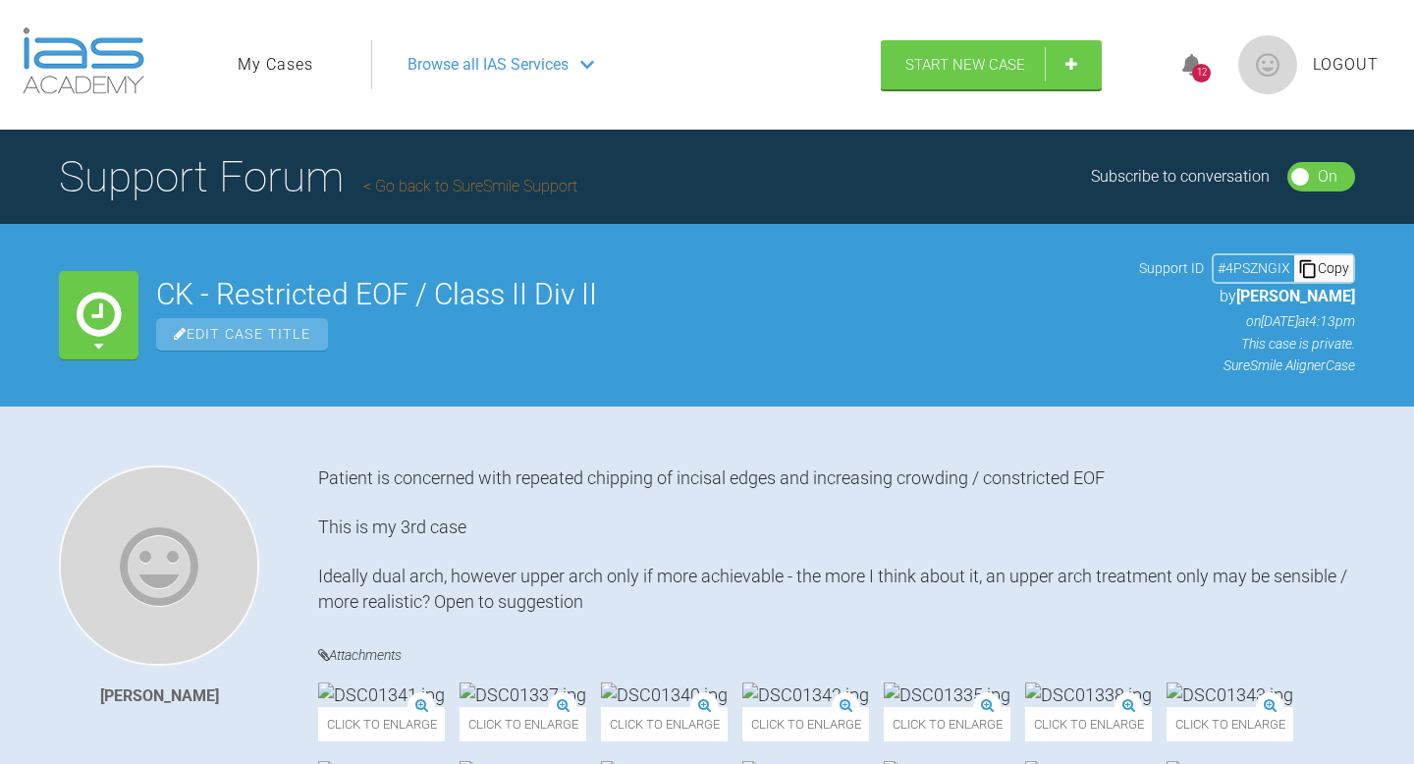
click at [276, 64] on link "My Cases" at bounding box center [276, 65] width 76 height 26
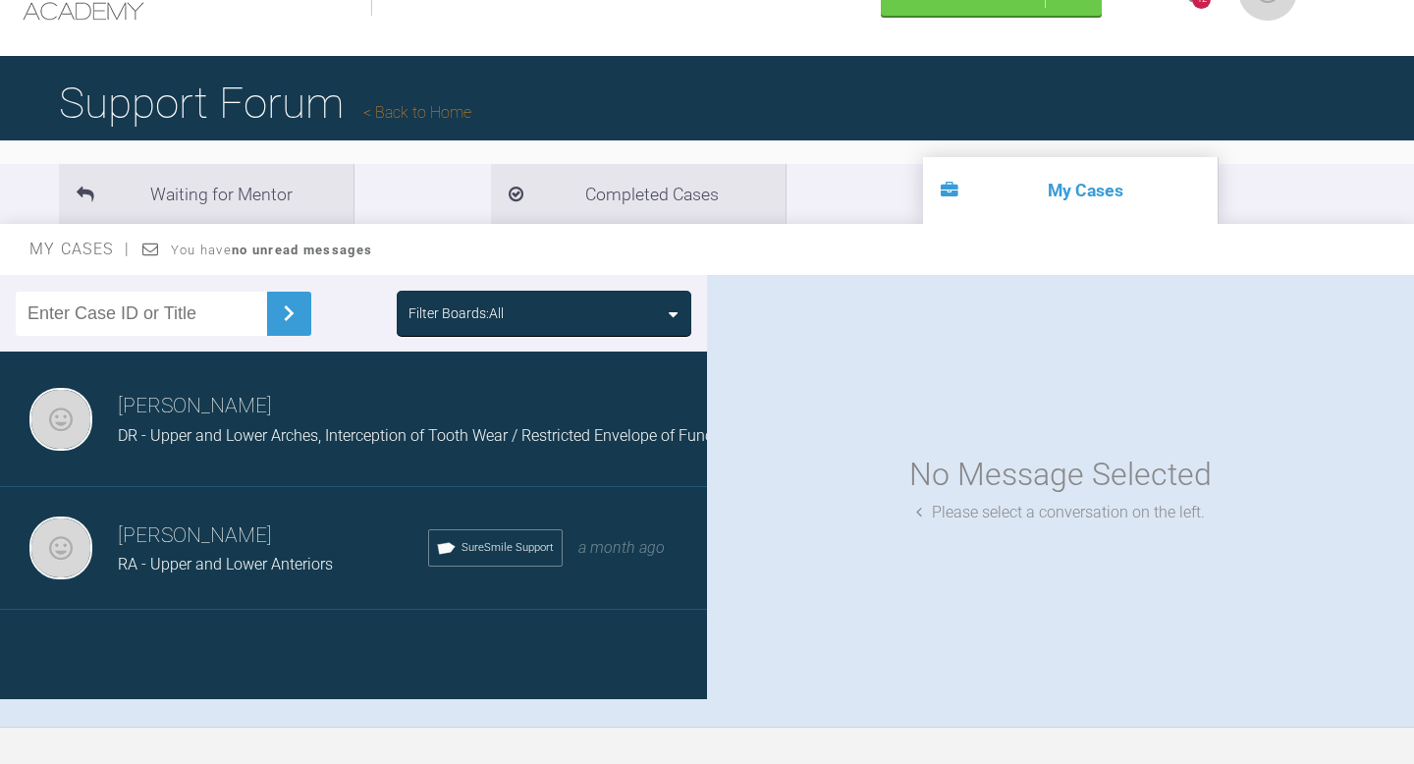
scroll to position [76, 0]
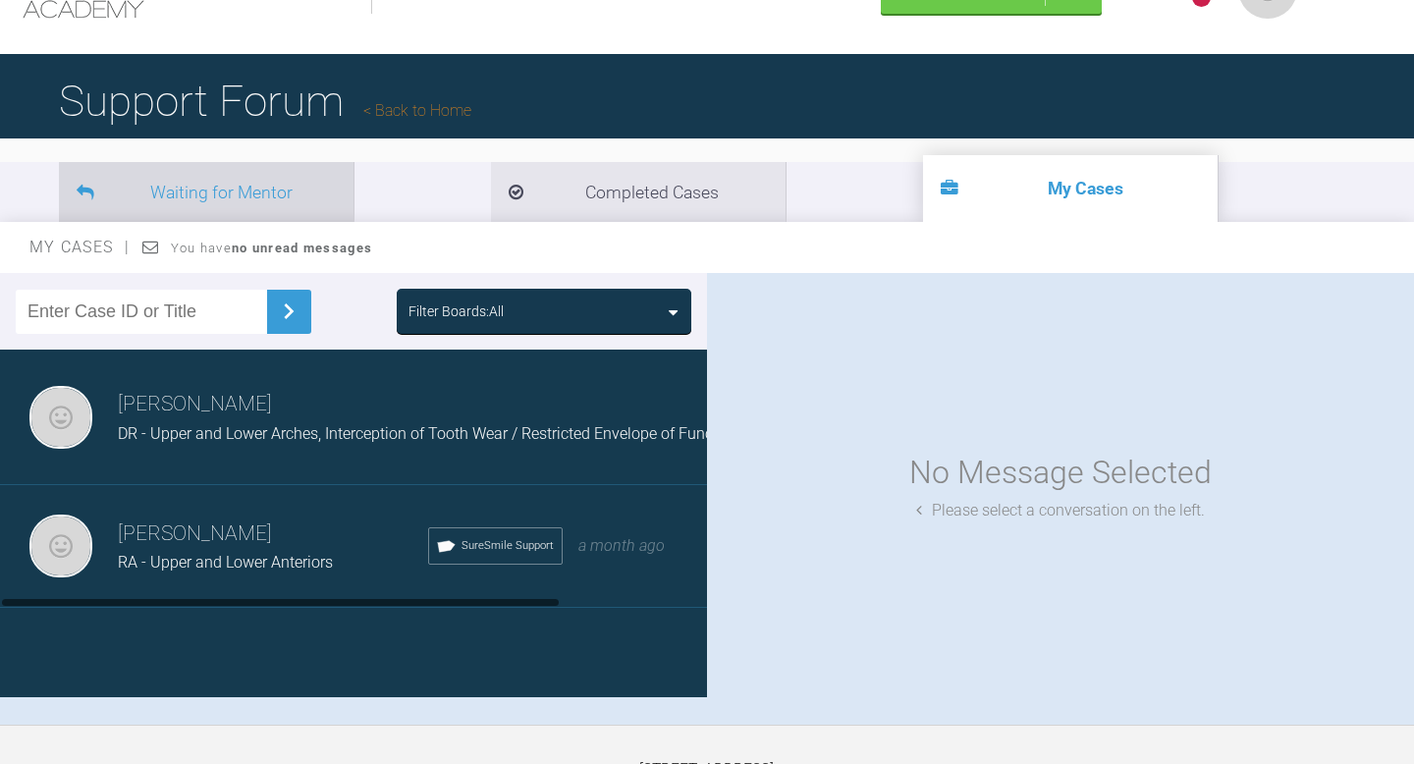
click at [248, 177] on li "Waiting for Mentor" at bounding box center [206, 192] width 295 height 60
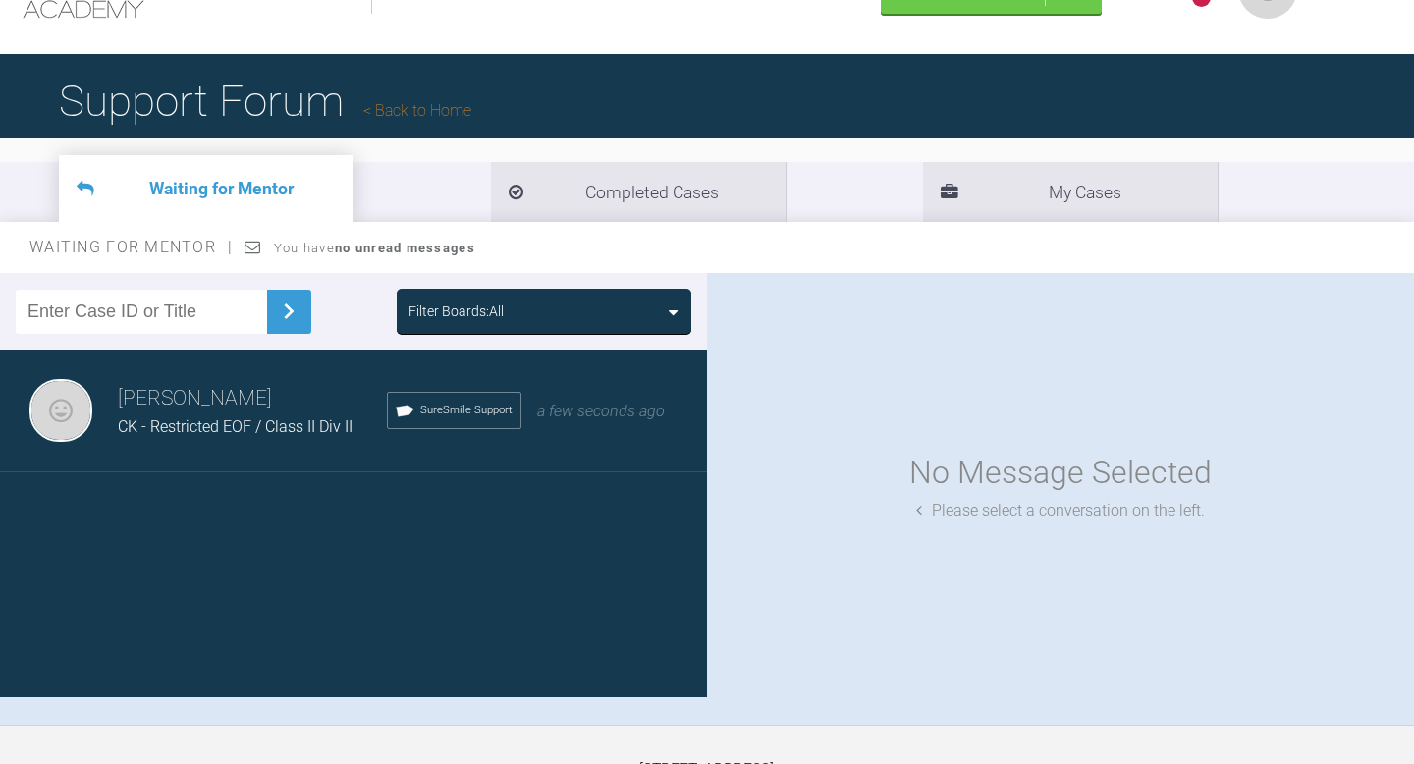
click at [302, 446] on div "[PERSON_NAME] El-[PERSON_NAME] - Restricted EOF / Class II Div II SureSmile Sup…" at bounding box center [353, 411] width 707 height 123
